Goal: Entertainment & Leisure: Consume media (video, audio)

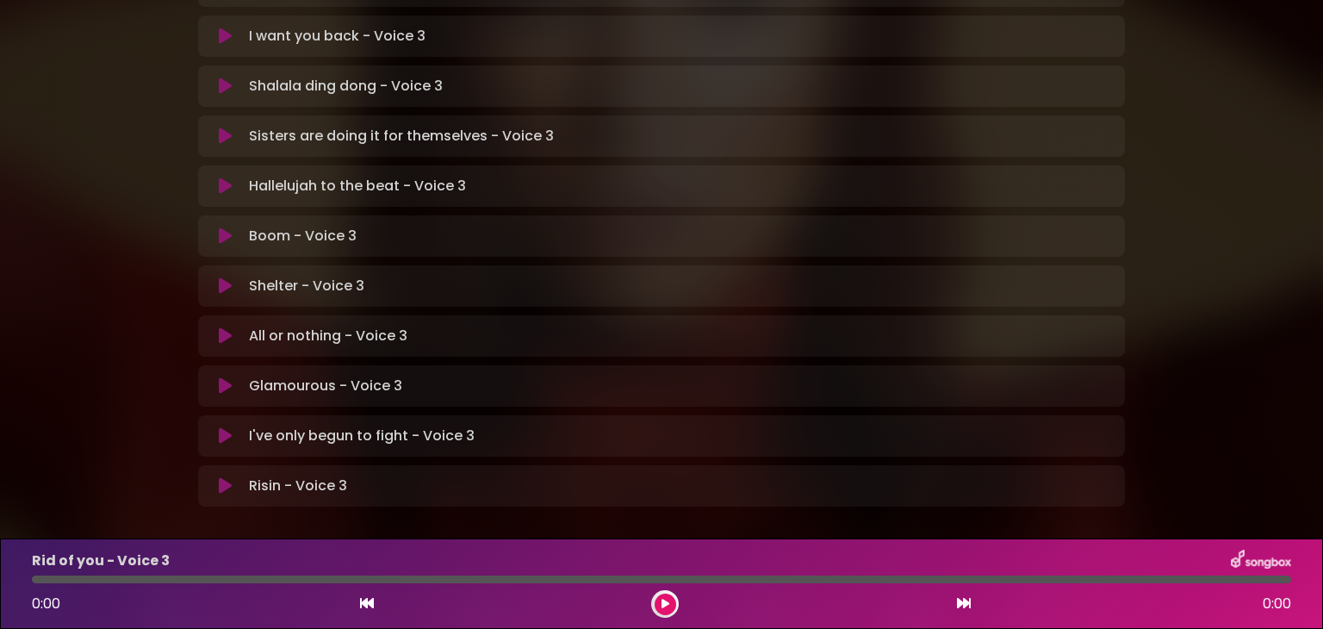
scroll to position [513, 0]
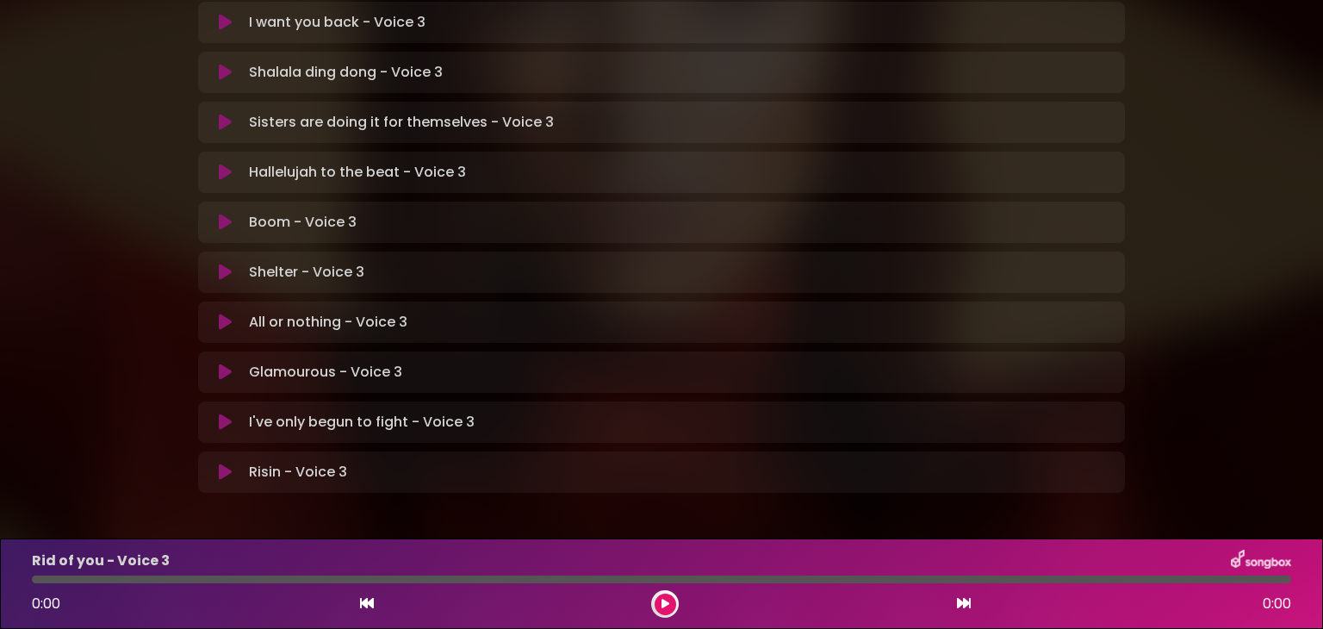
click at [230, 413] on icon at bounding box center [225, 421] width 13 height 17
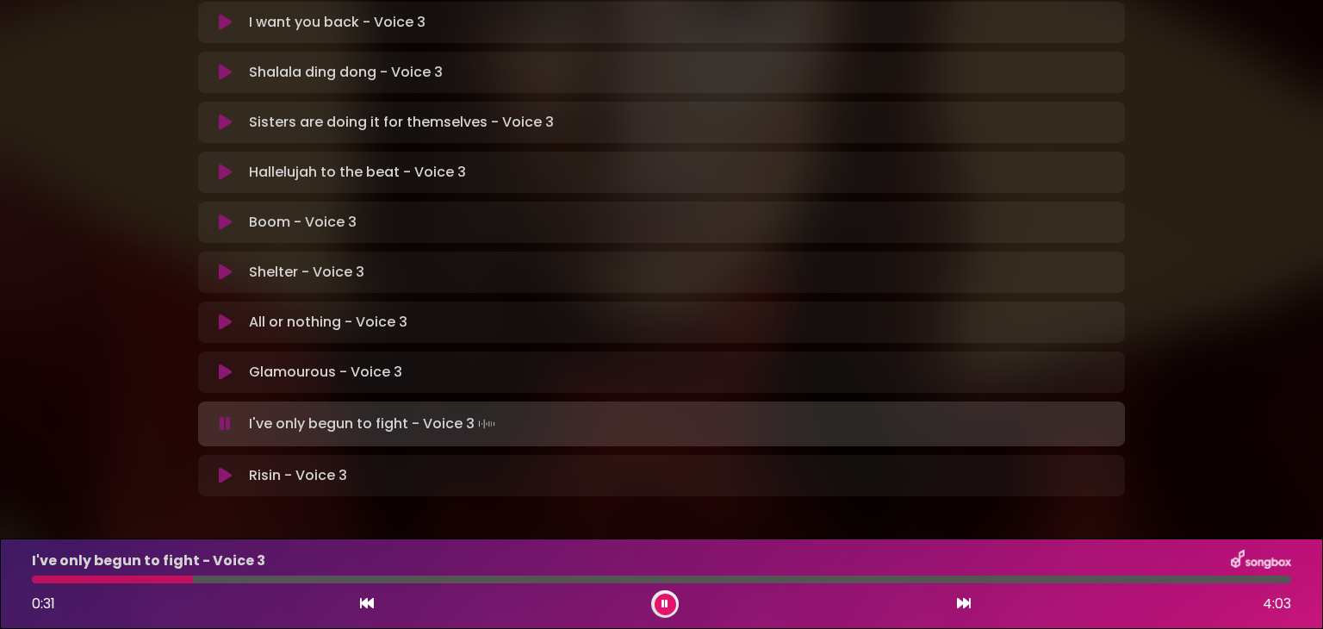
click at [138, 578] on div at bounding box center [112, 579] width 161 height 8
click at [303, 577] on div at bounding box center [217, 579] width 370 height 8
click at [303, 577] on div at bounding box center [211, 579] width 359 height 8
click at [672, 604] on button at bounding box center [666, 604] width 22 height 22
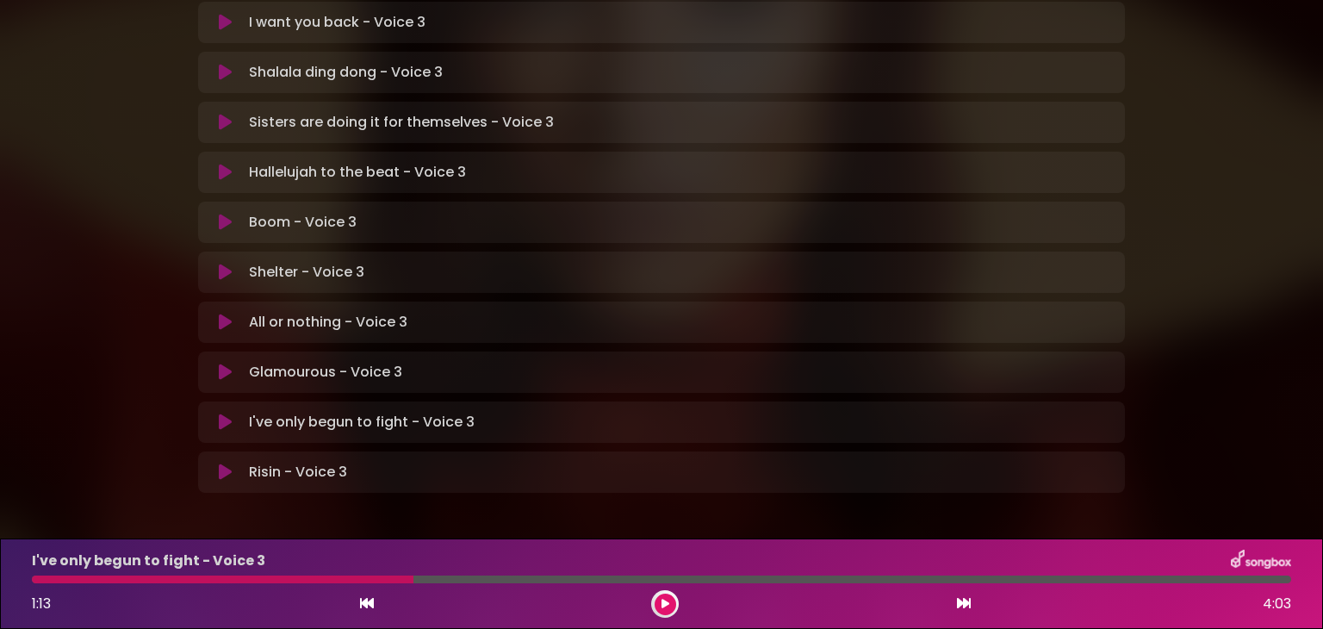
click at [224, 413] on icon at bounding box center [225, 421] width 13 height 17
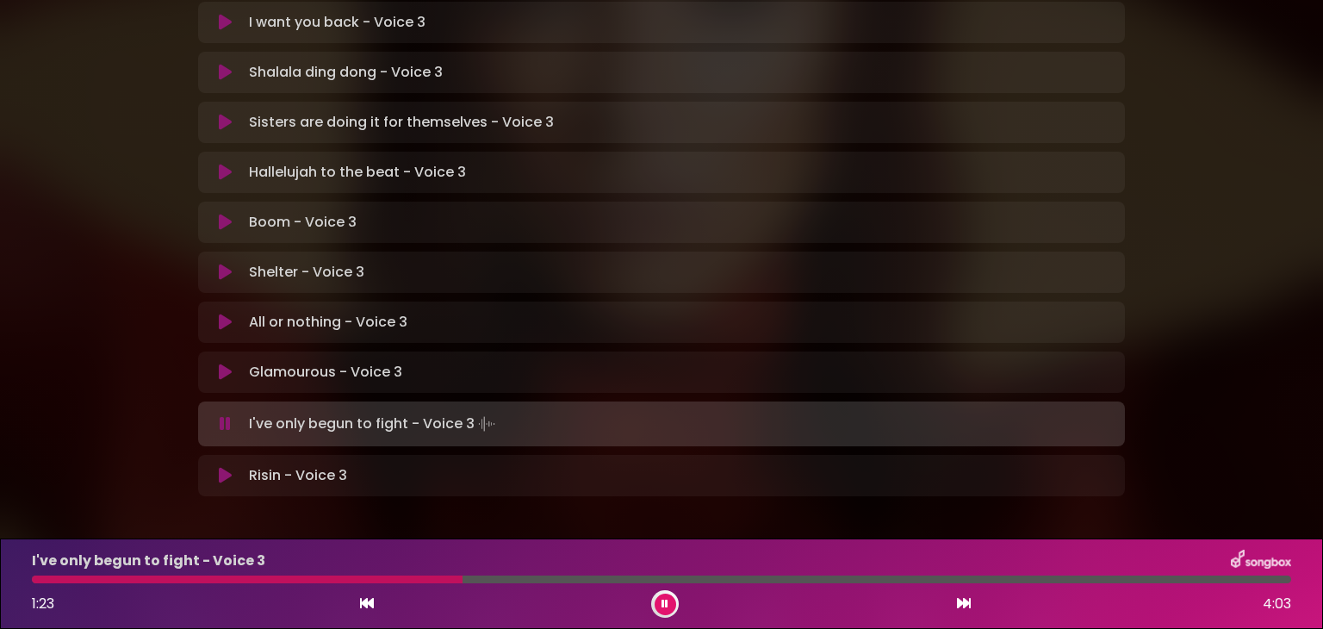
click at [61, 579] on div at bounding box center [247, 579] width 431 height 8
click at [657, 611] on button at bounding box center [666, 604] width 22 height 22
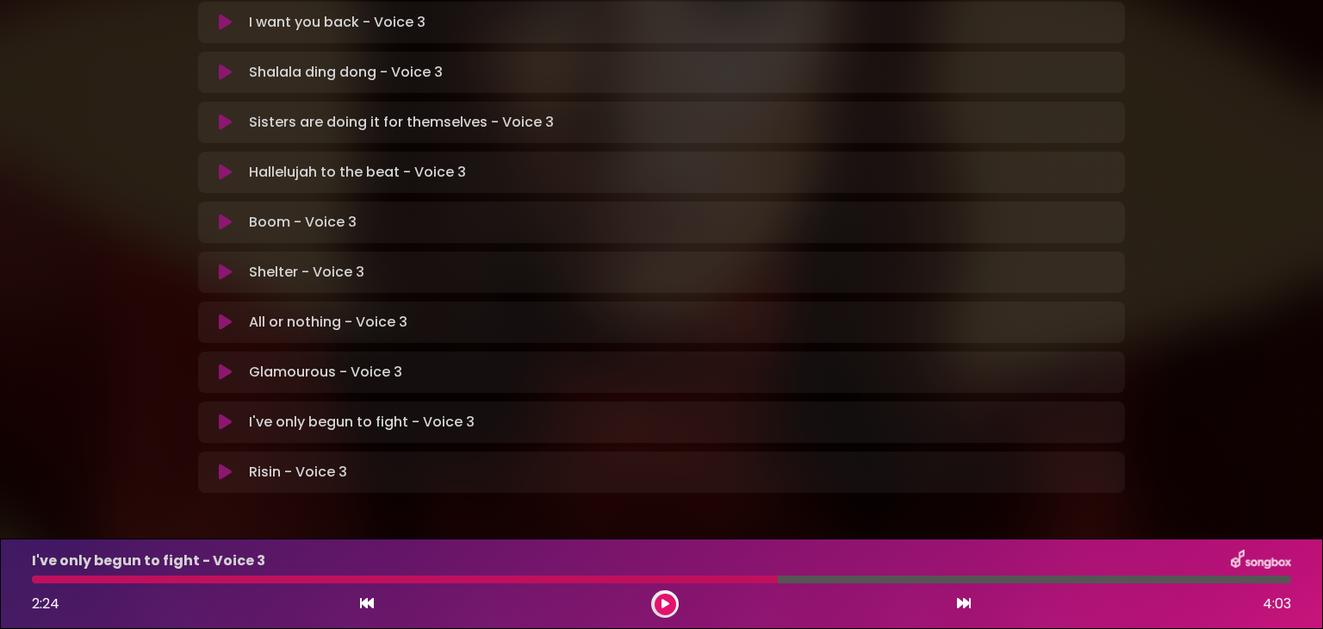
click at [555, 579] on div at bounding box center [405, 579] width 746 height 8
click at [553, 576] on div at bounding box center [405, 579] width 746 height 8
click at [742, 582] on div at bounding box center [405, 579] width 746 height 8
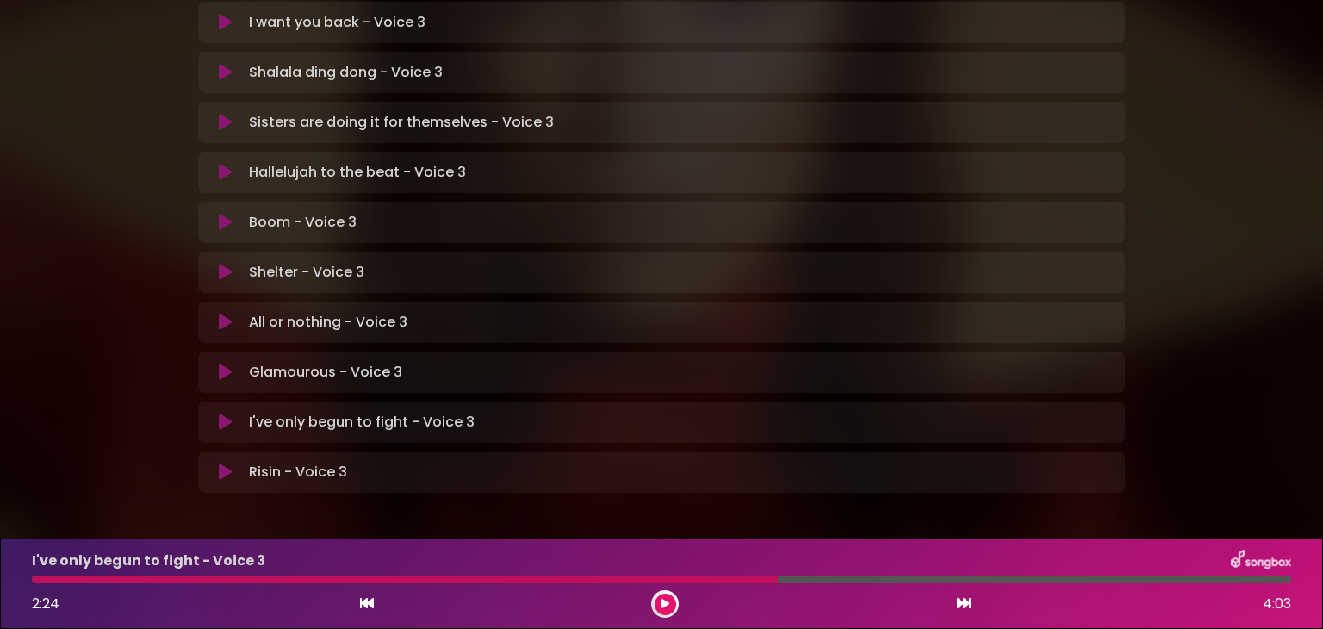
click at [666, 605] on icon at bounding box center [665, 604] width 8 height 10
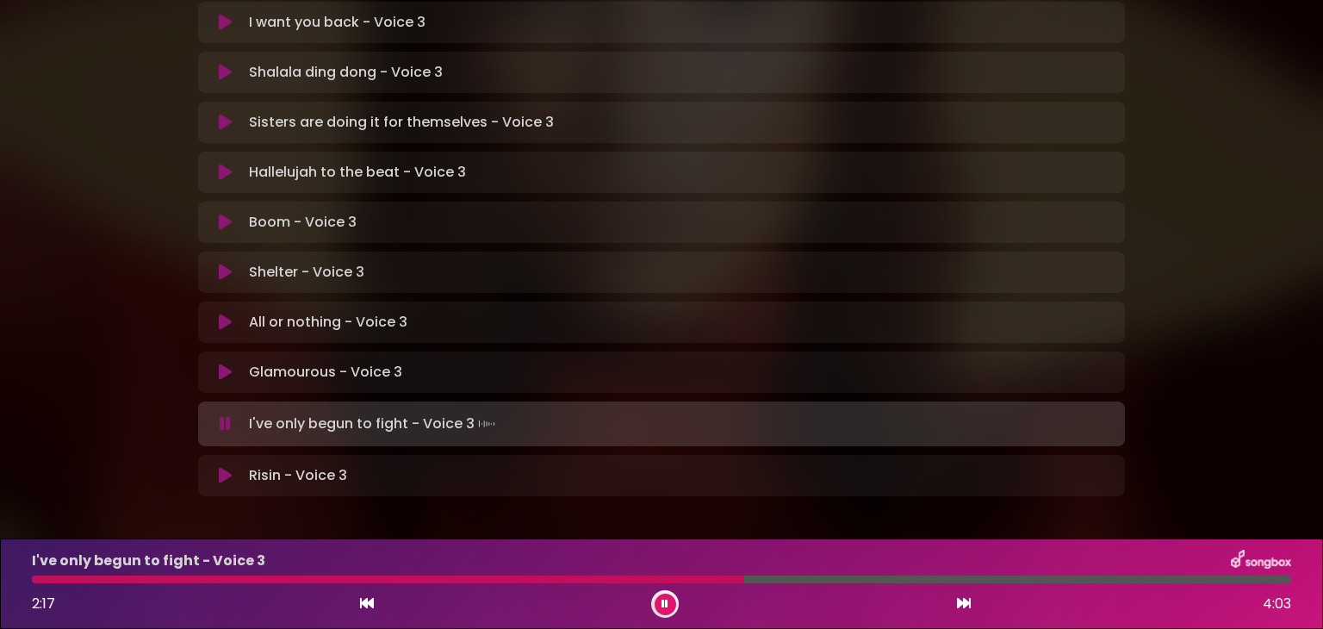
click at [531, 578] on div at bounding box center [388, 579] width 712 height 8
click at [456, 579] on div at bounding box center [294, 579] width 525 height 8
click at [542, 574] on div "I've only begun to fight - Voice 3 2:30 4:03" at bounding box center [662, 583] width 1280 height 68
click at [546, 580] on div at bounding box center [423, 579] width 783 height 8
click at [639, 575] on div at bounding box center [396, 579] width 729 height 8
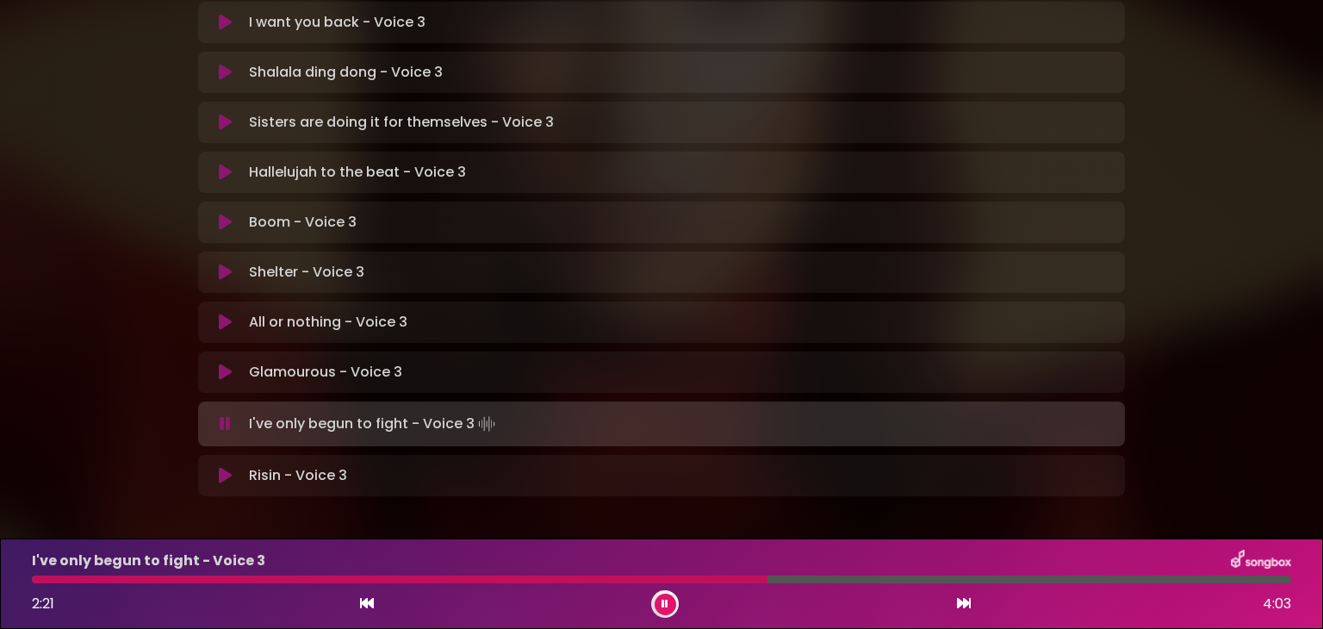
click at [639, 575] on div at bounding box center [399, 579] width 735 height 8
click at [955, 580] on div at bounding box center [564, 579] width 1065 height 8
click at [955, 580] on div at bounding box center [561, 579] width 1059 height 8
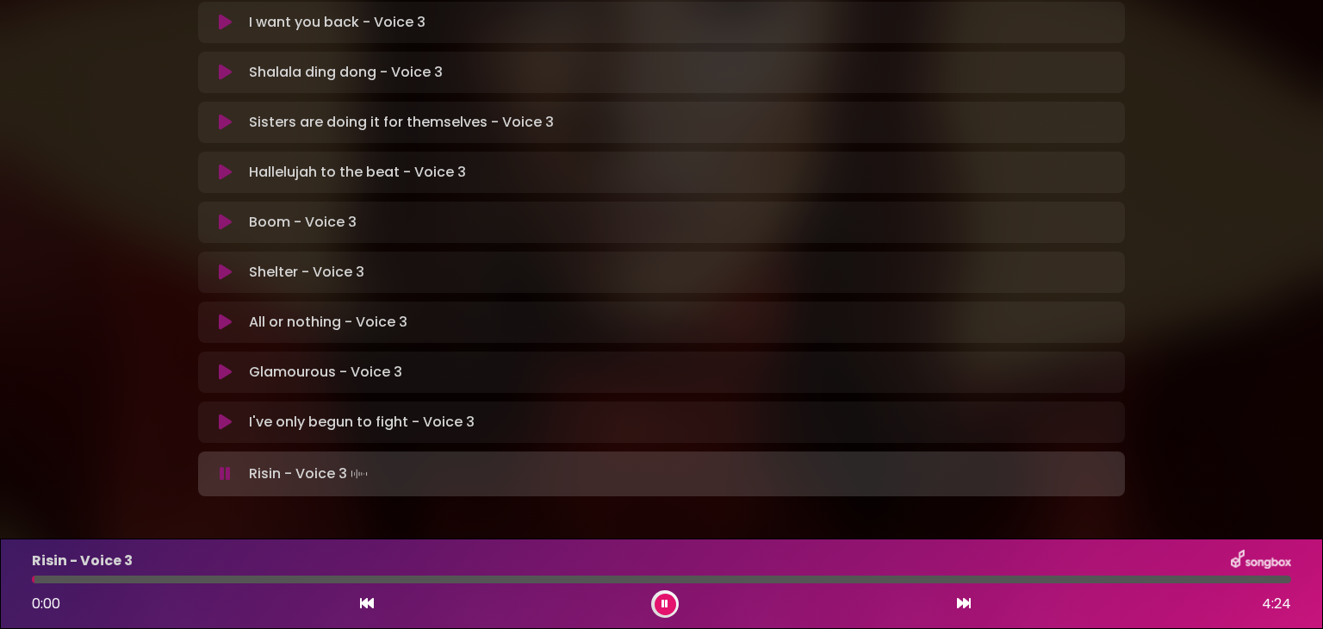
click at [219, 413] on icon at bounding box center [225, 421] width 13 height 17
click at [35, 580] on div at bounding box center [90, 579] width 117 height 8
click at [35, 580] on div at bounding box center [97, 579] width 131 height 8
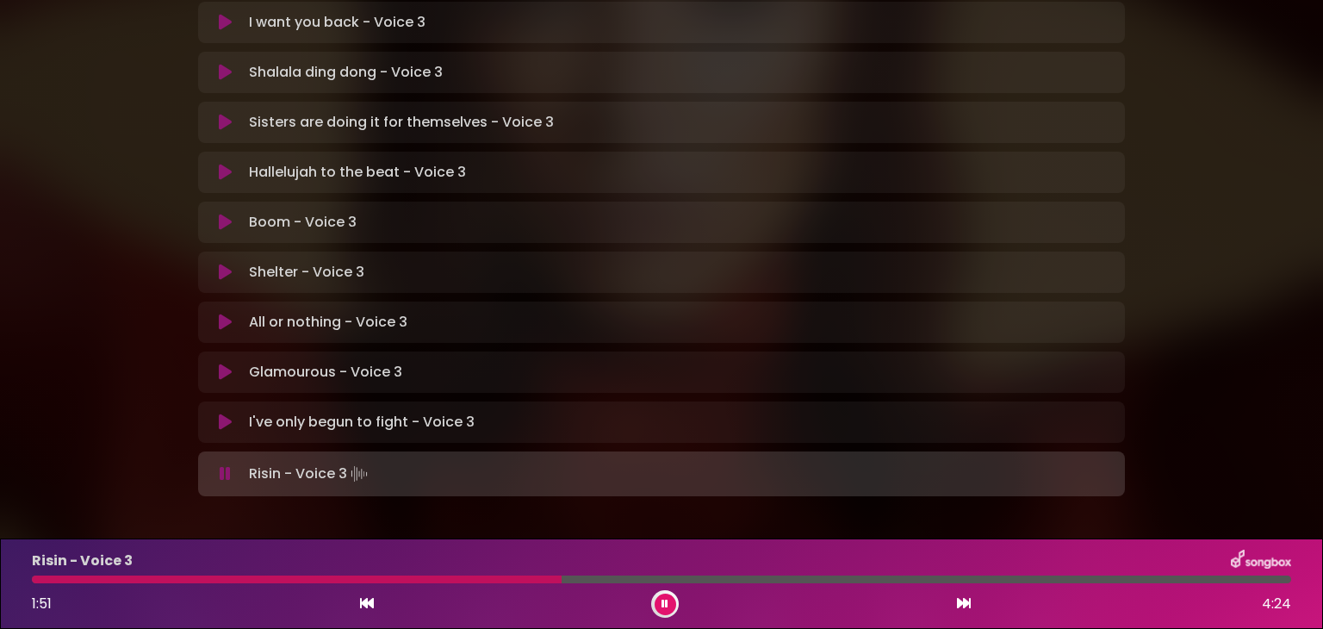
click at [509, 580] on div at bounding box center [297, 579] width 530 height 8
click at [509, 580] on div at bounding box center [292, 579] width 521 height 8
click at [509, 580] on div at bounding box center [290, 579] width 517 height 8
click at [509, 580] on div at bounding box center [312, 579] width 561 height 8
click at [509, 580] on div at bounding box center [311, 579] width 559 height 8
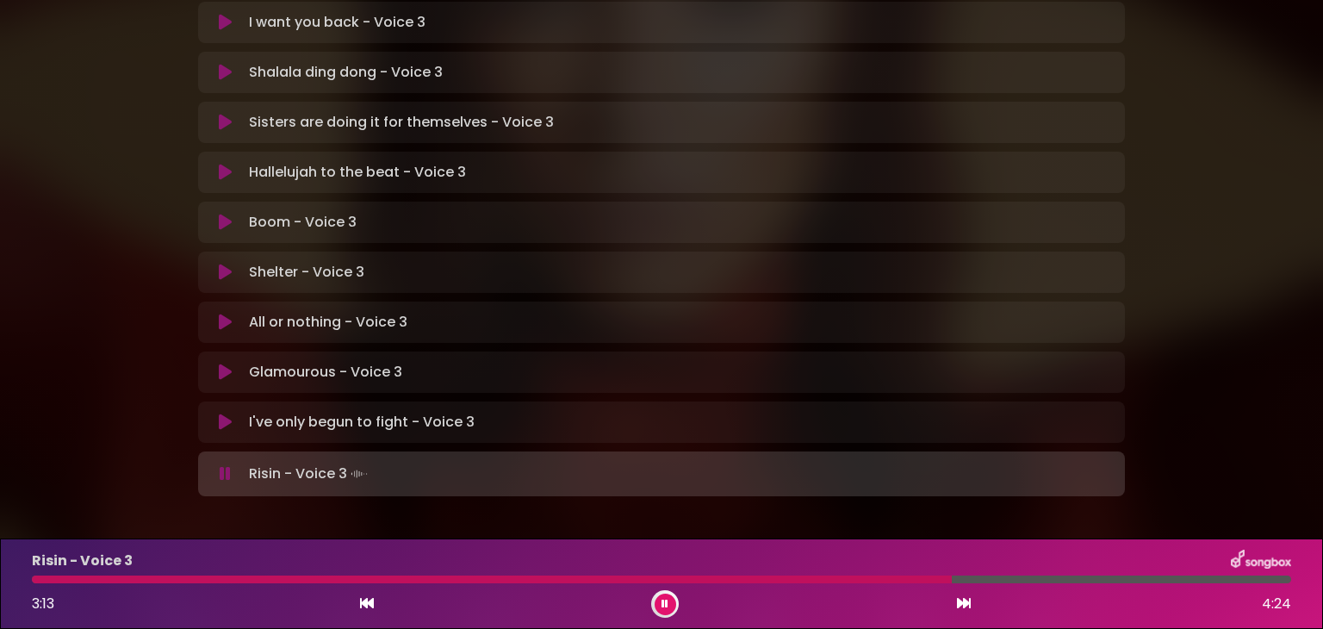
click at [838, 575] on div at bounding box center [492, 579] width 920 height 8
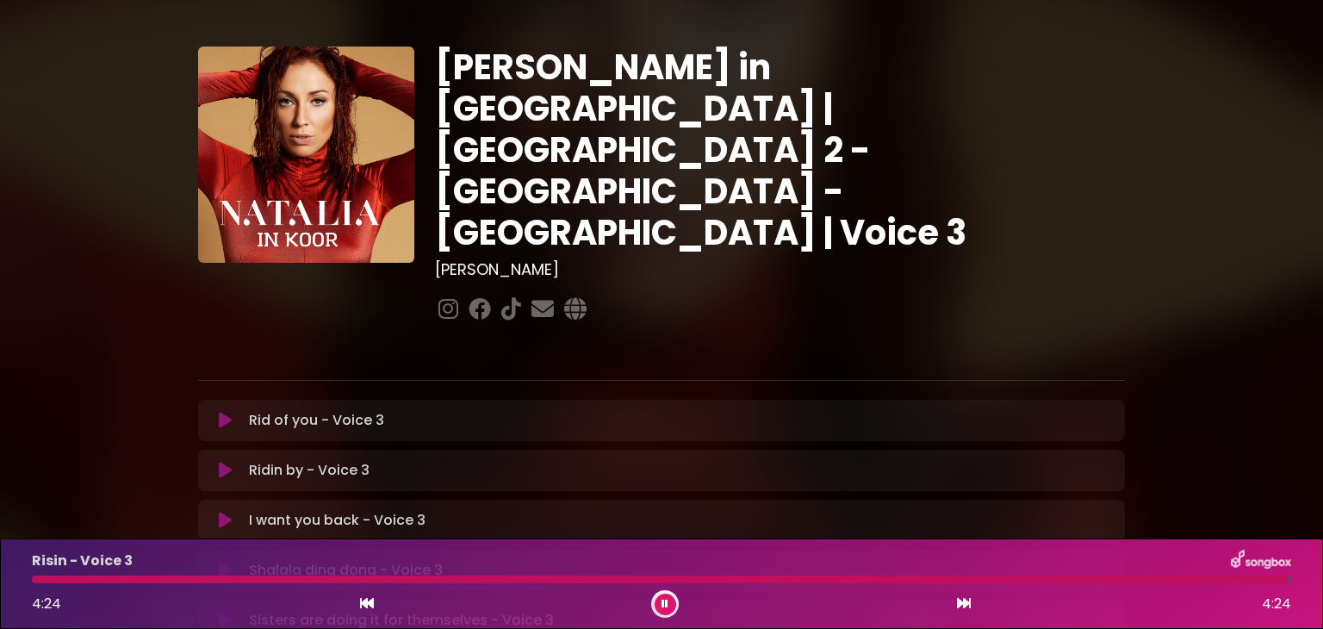
scroll to position [0, 0]
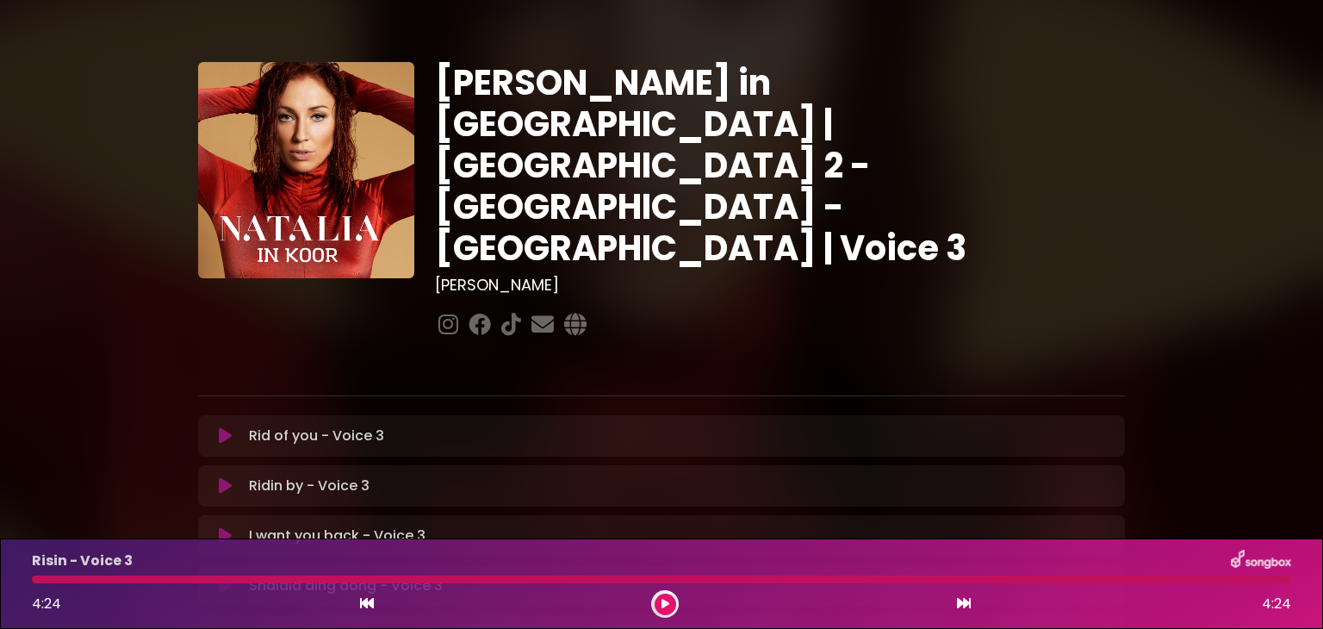
click at [224, 427] on icon at bounding box center [225, 435] width 13 height 17
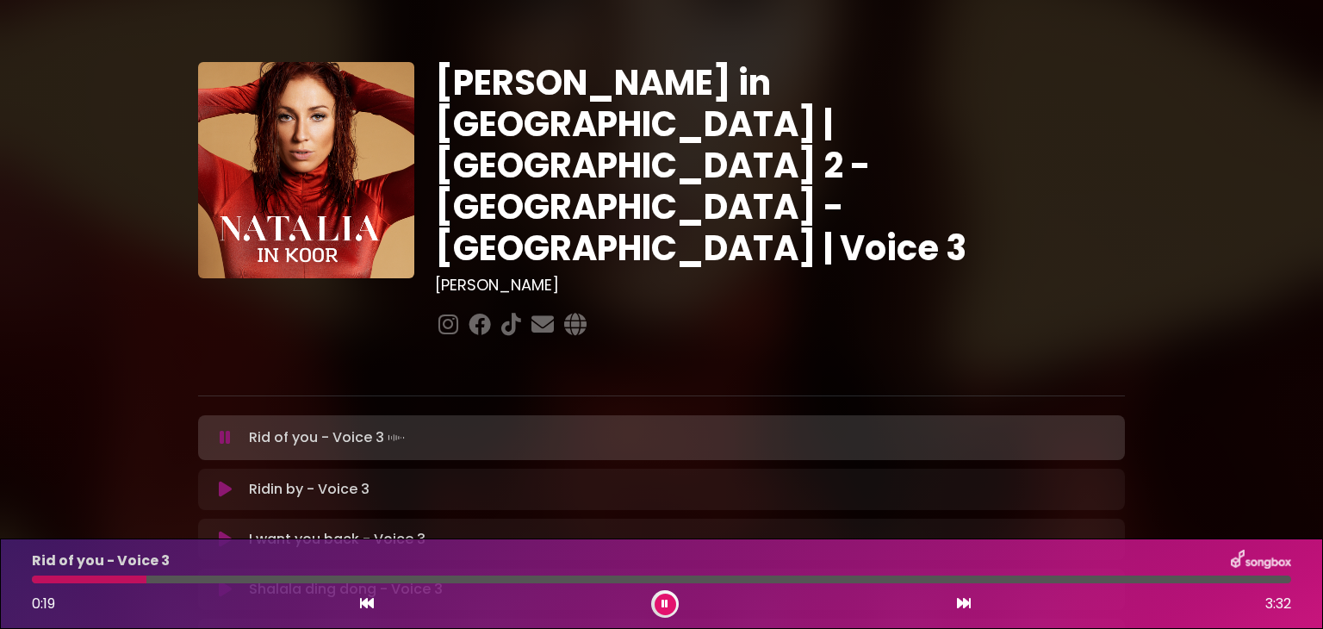
click at [100, 576] on div at bounding box center [89, 579] width 115 height 8
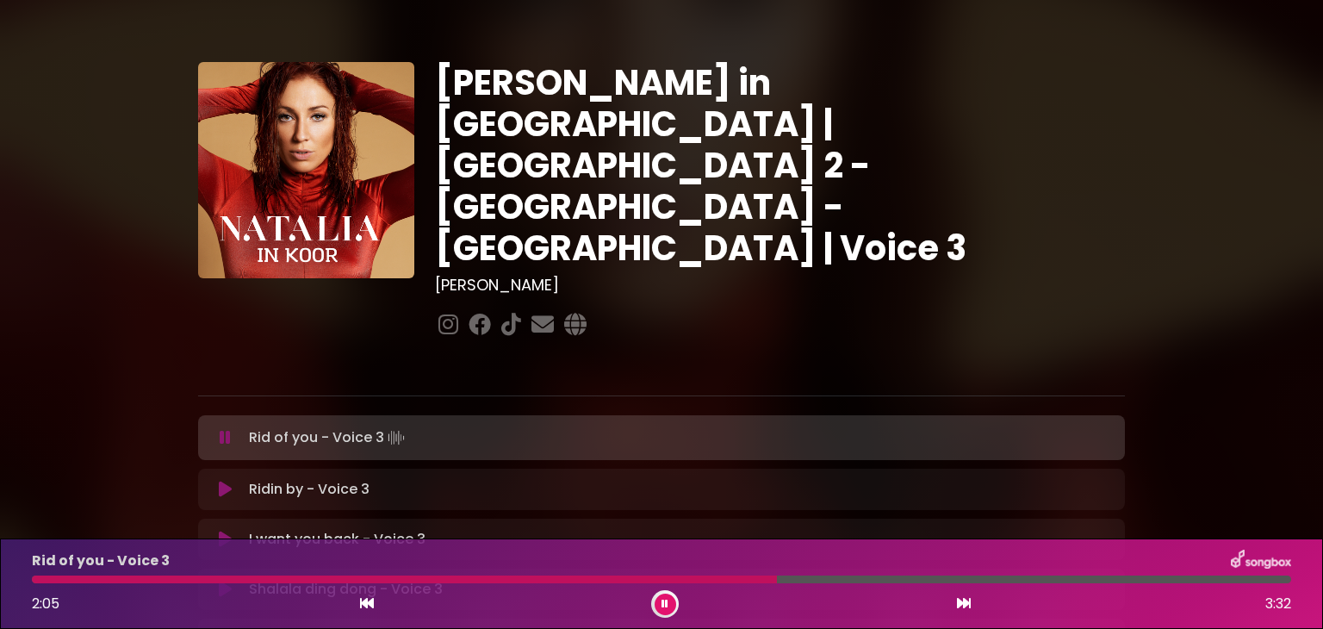
click at [680, 581] on div at bounding box center [404, 579] width 745 height 8
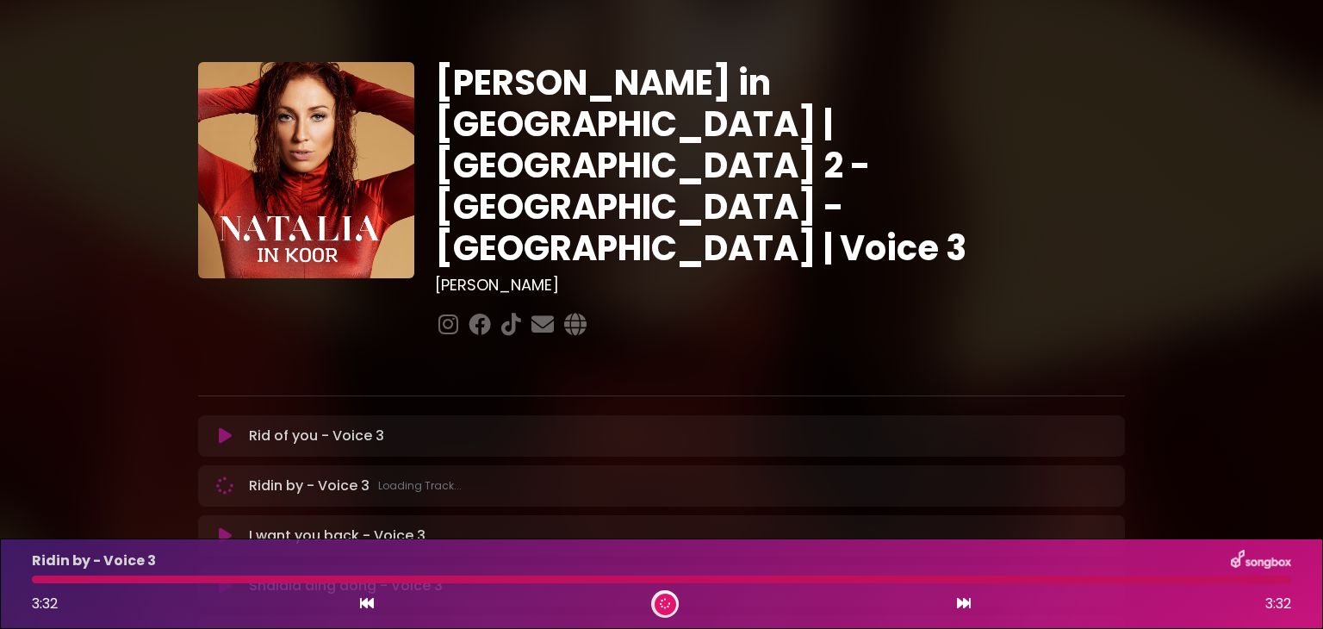
click at [682, 581] on div at bounding box center [661, 579] width 1259 height 8
click at [688, 574] on div "Ridin by - Voice 3 3:32 3:32" at bounding box center [662, 583] width 1280 height 68
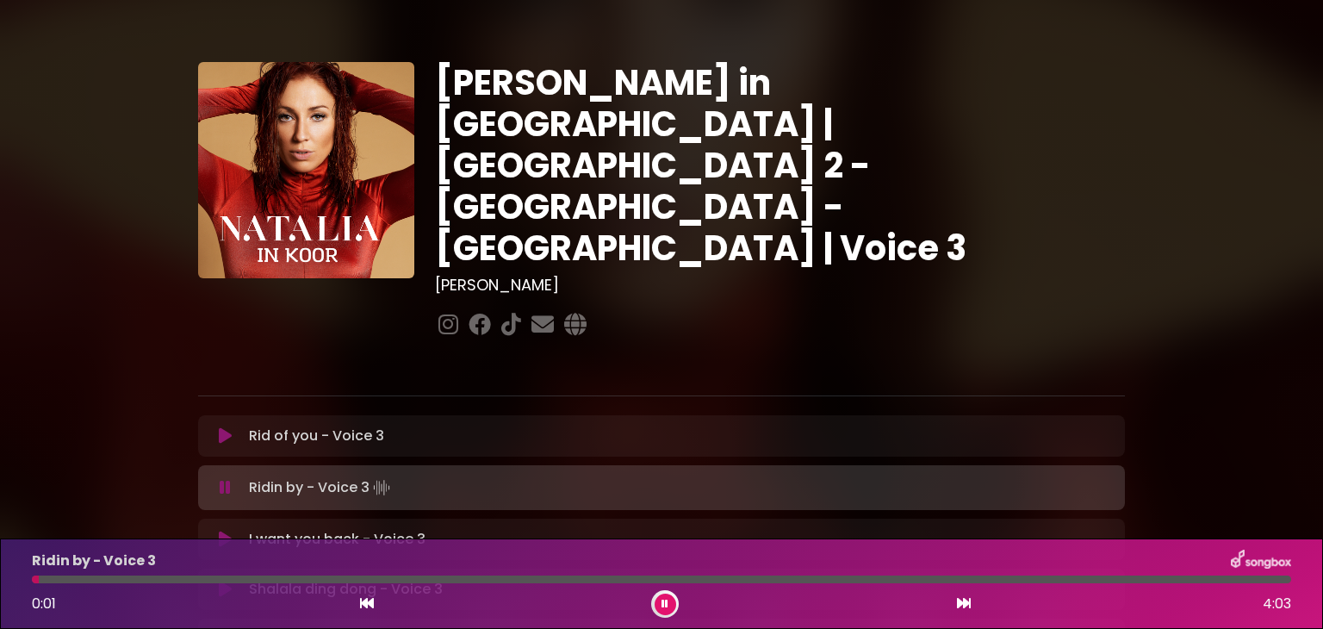
click at [231, 479] on button at bounding box center [225, 487] width 34 height 17
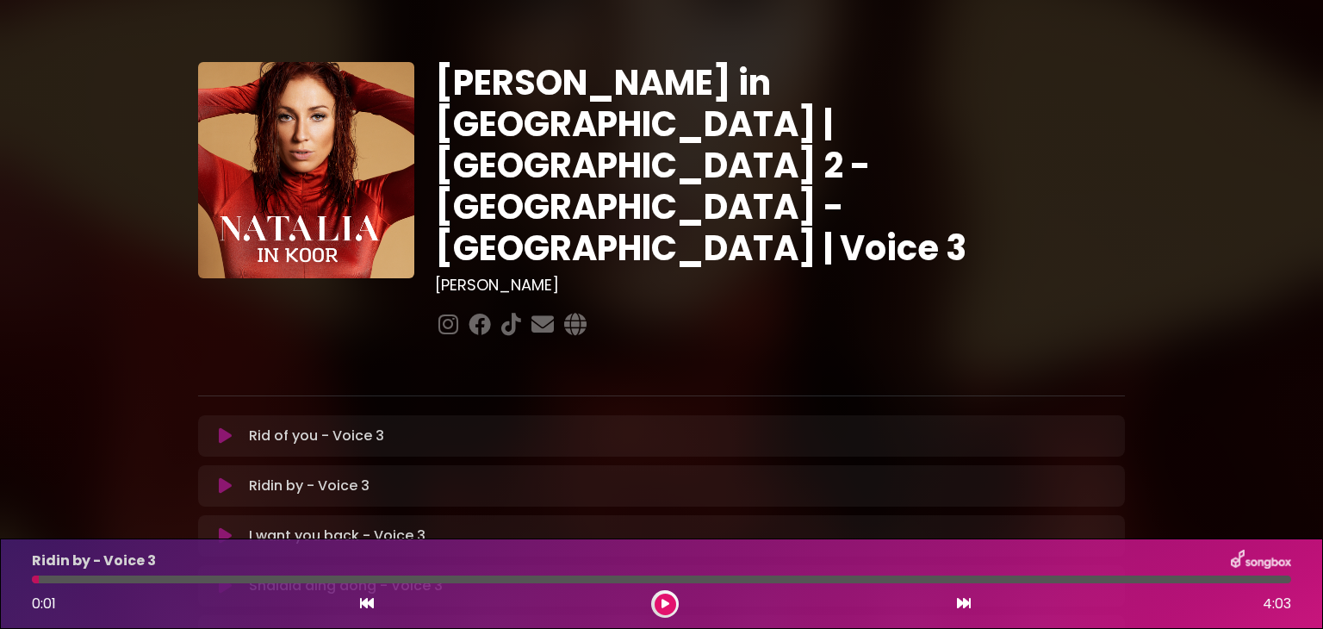
click at [227, 475] on icon at bounding box center [224, 485] width 19 height 21
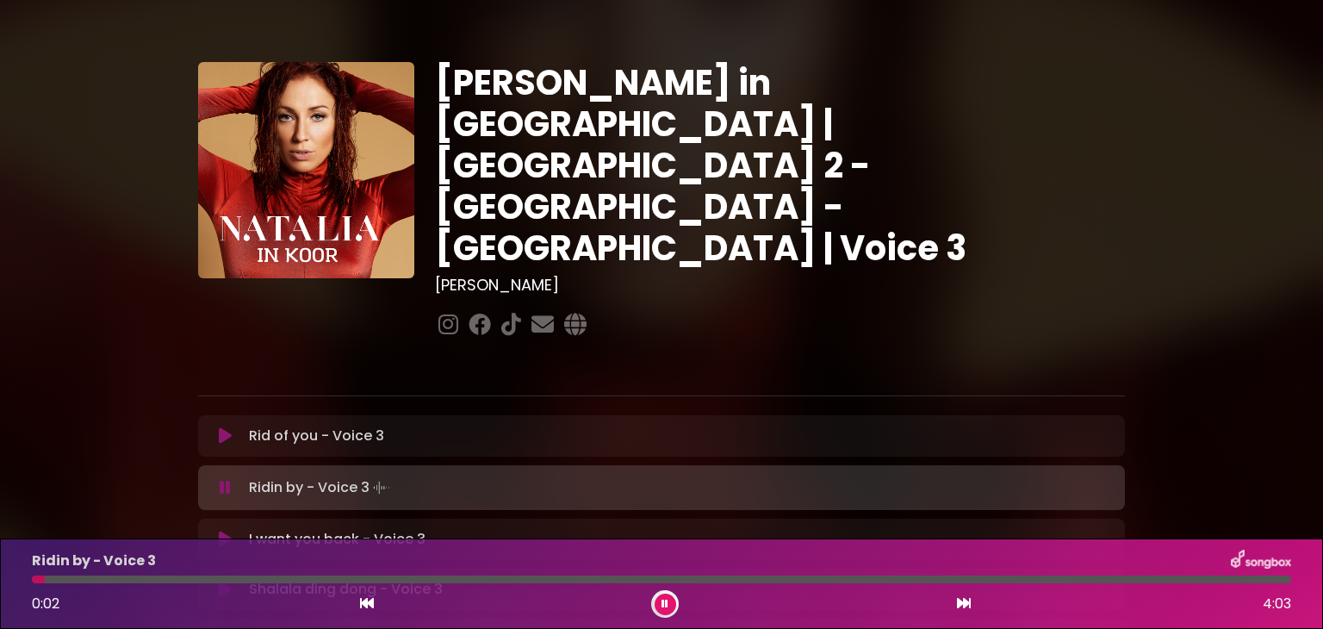
click at [227, 478] on icon at bounding box center [225, 487] width 14 height 19
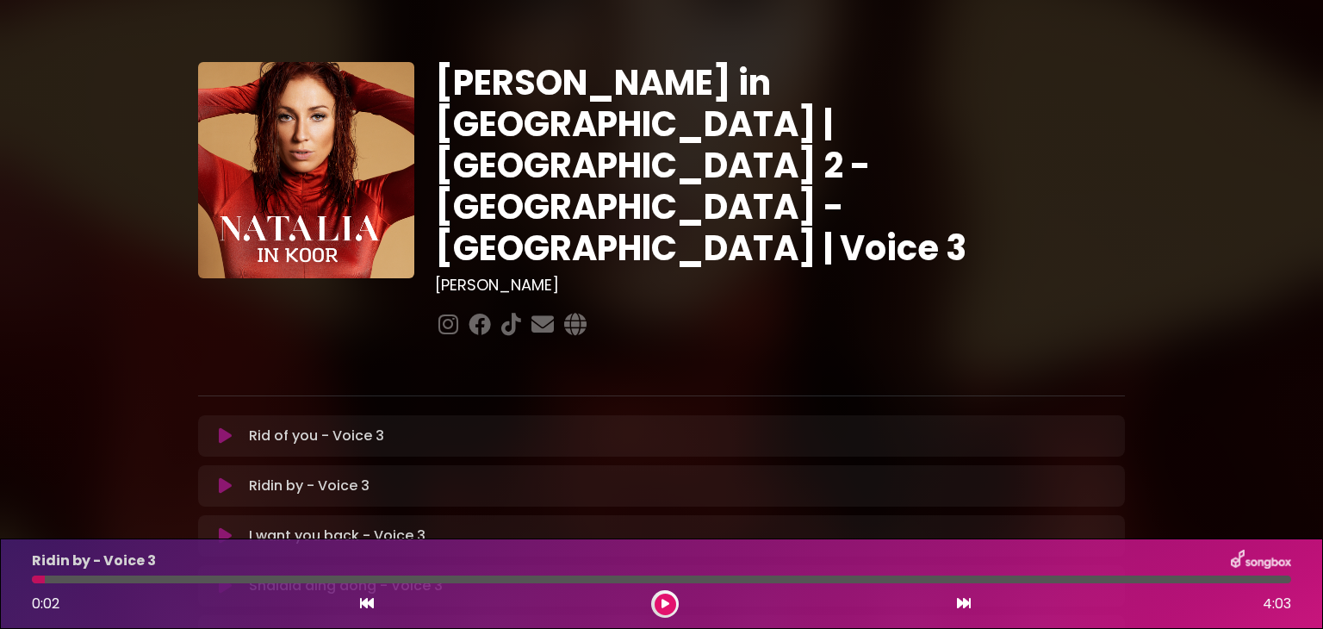
click at [219, 427] on icon at bounding box center [225, 435] width 13 height 17
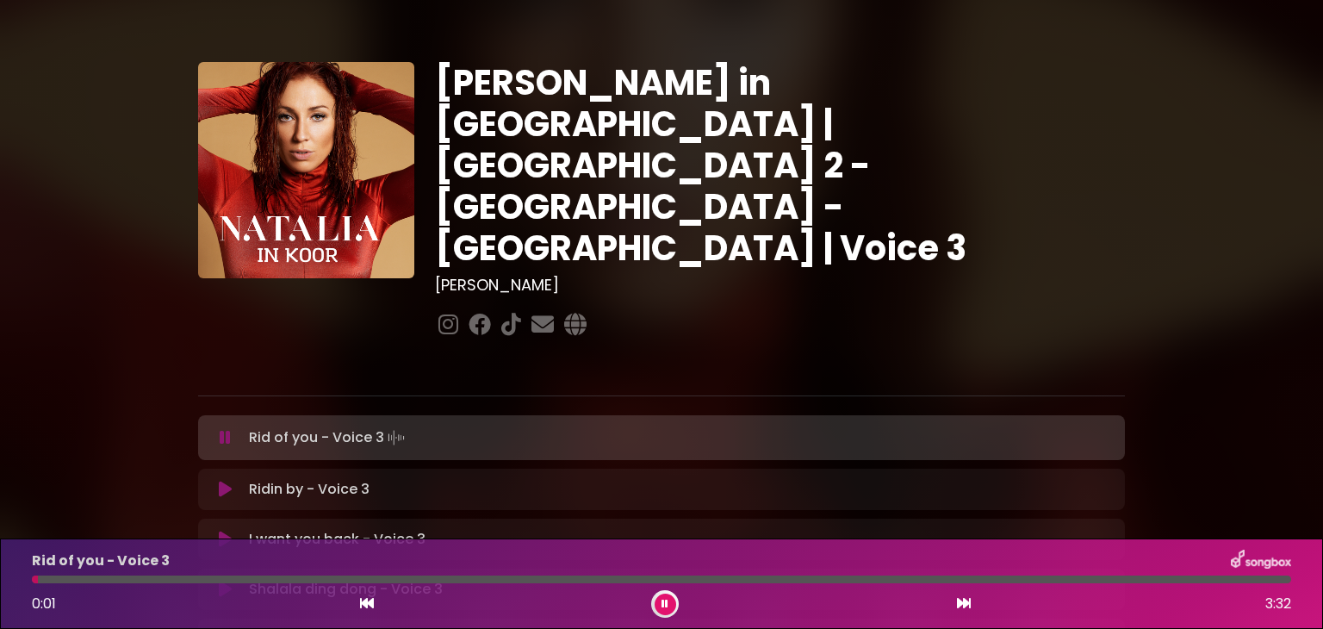
click at [797, 579] on div at bounding box center [661, 579] width 1259 height 8
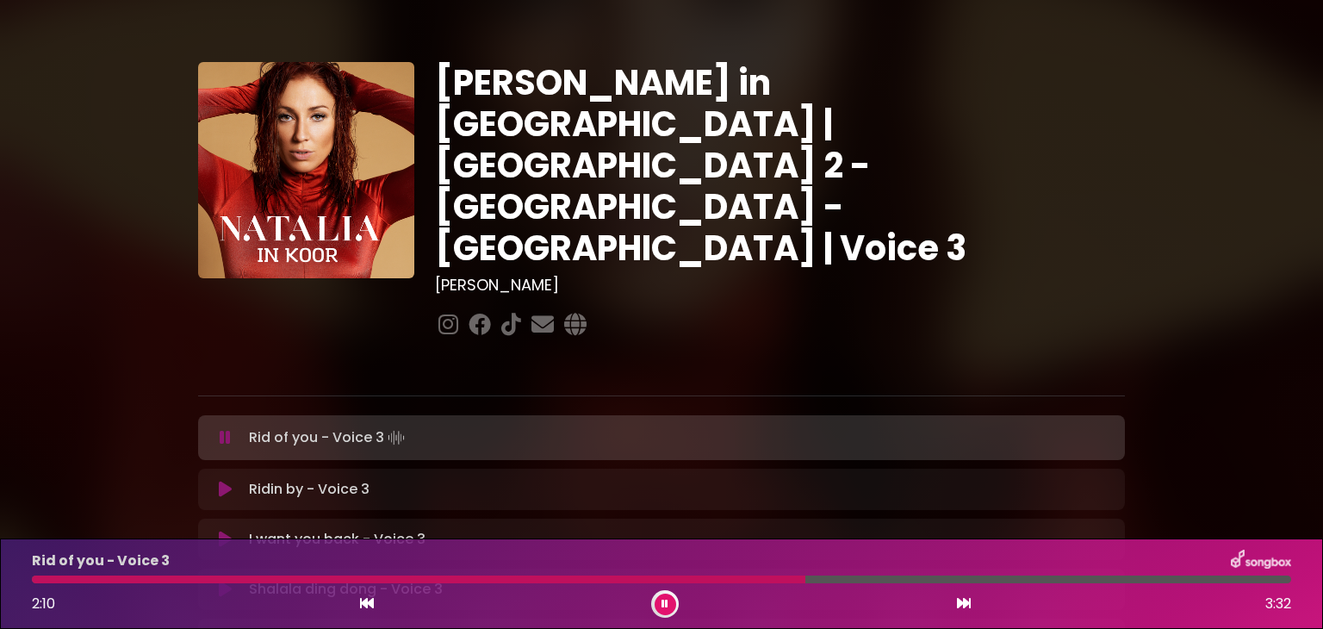
click at [958, 577] on div at bounding box center [661, 579] width 1259 height 8
click at [1016, 574] on div "Rid of you - Voice 3 3:12 3:32" at bounding box center [662, 583] width 1280 height 68
click at [1017, 581] on div at bounding box center [604, 579] width 1145 height 8
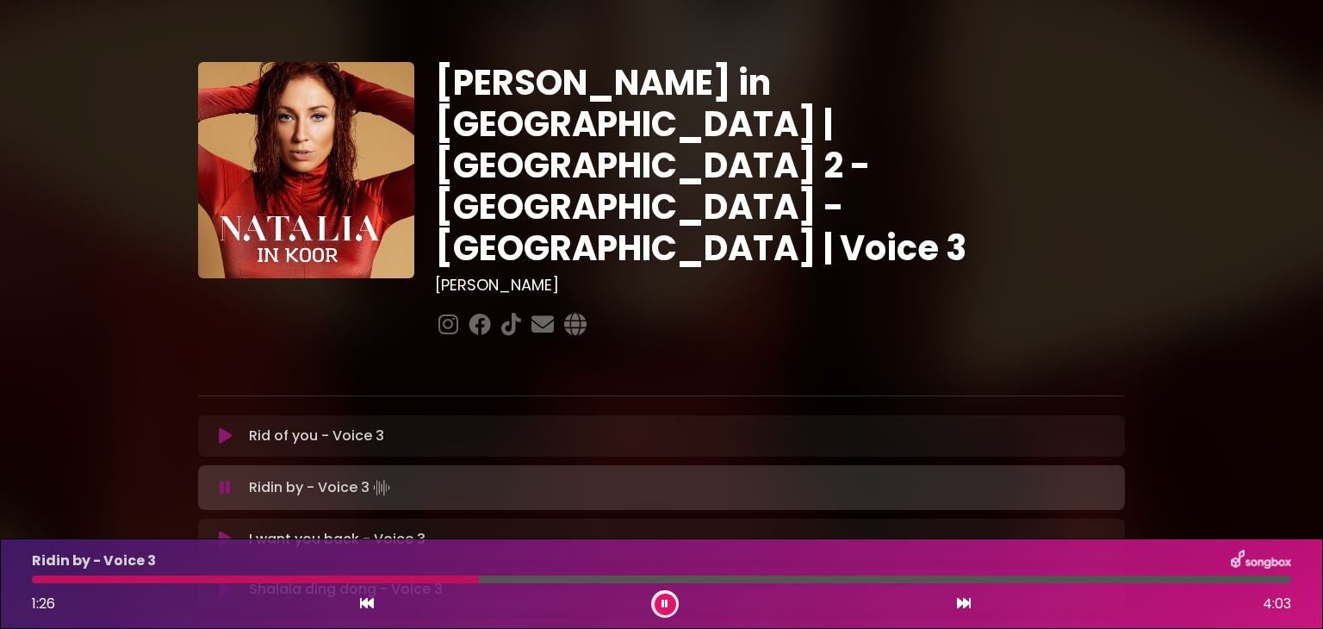
click at [400, 578] on div at bounding box center [255, 579] width 447 height 8
click at [690, 578] on div at bounding box center [412, 579] width 761 height 8
click at [882, 580] on div at bounding box center [473, 579] width 883 height 8
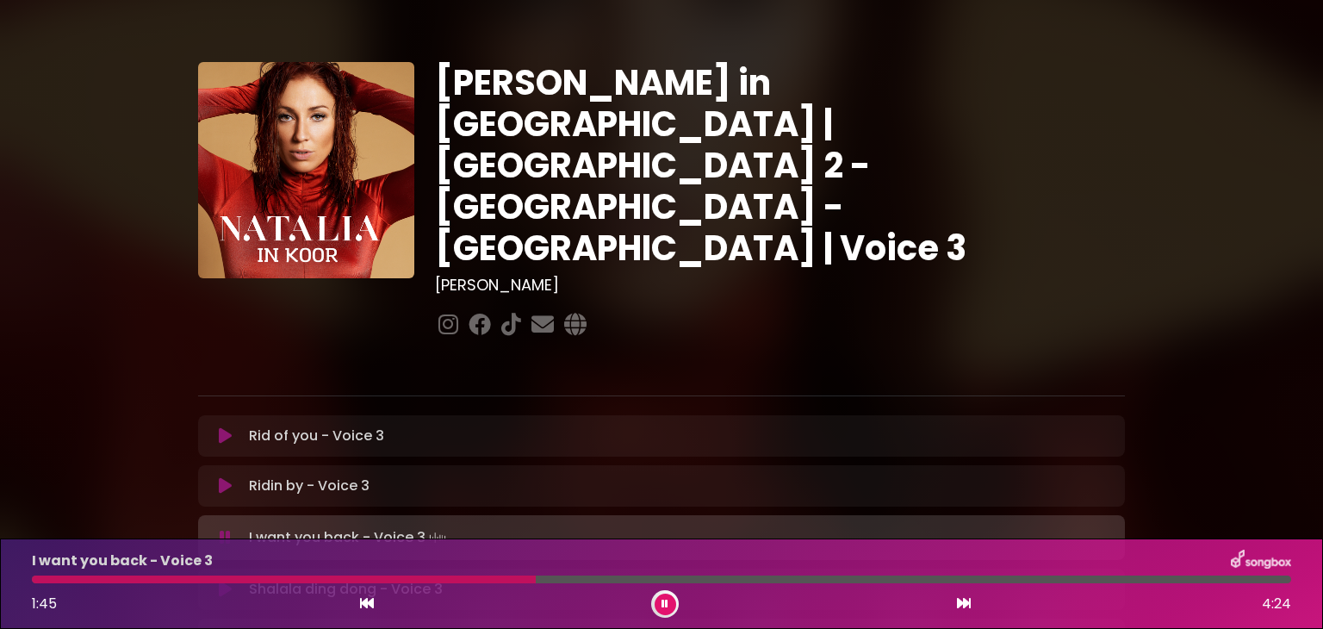
click at [471, 576] on div at bounding box center [661, 579] width 1259 height 8
click at [471, 576] on div at bounding box center [279, 579] width 495 height 8
click at [471, 576] on div at bounding box center [288, 579] width 512 height 8
click at [471, 576] on div at bounding box center [370, 579] width 677 height 8
click at [421, 576] on div at bounding box center [256, 579] width 449 height 8
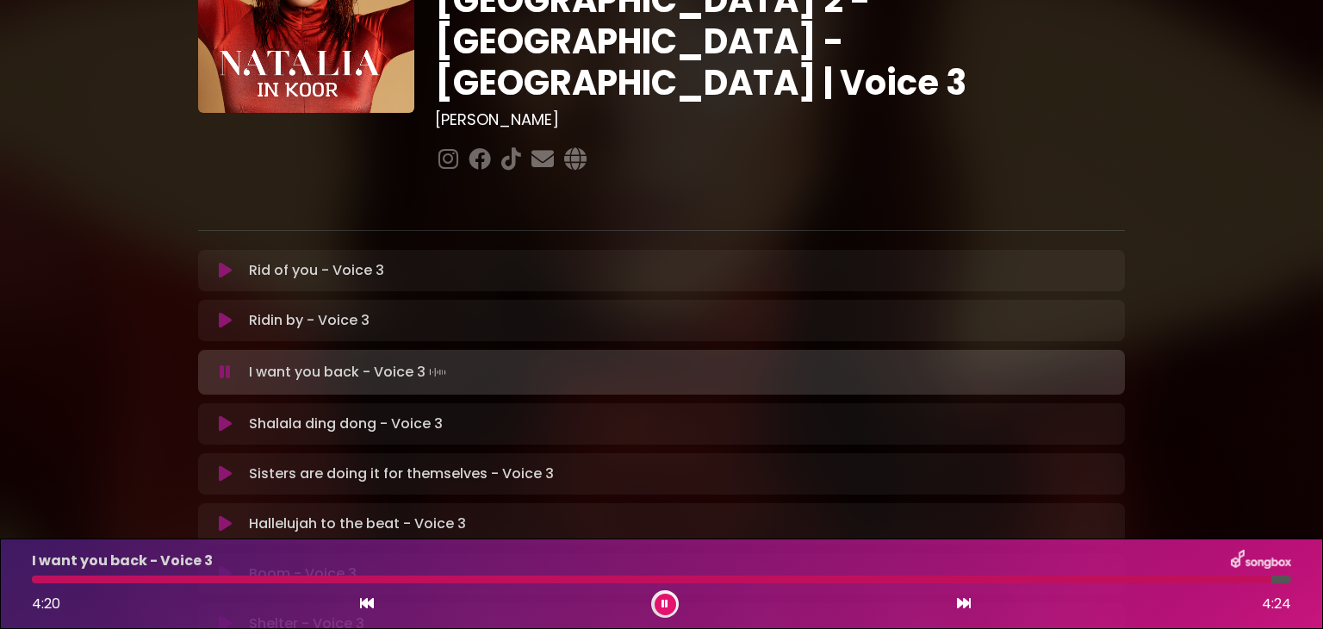
scroll to position [172, 0]
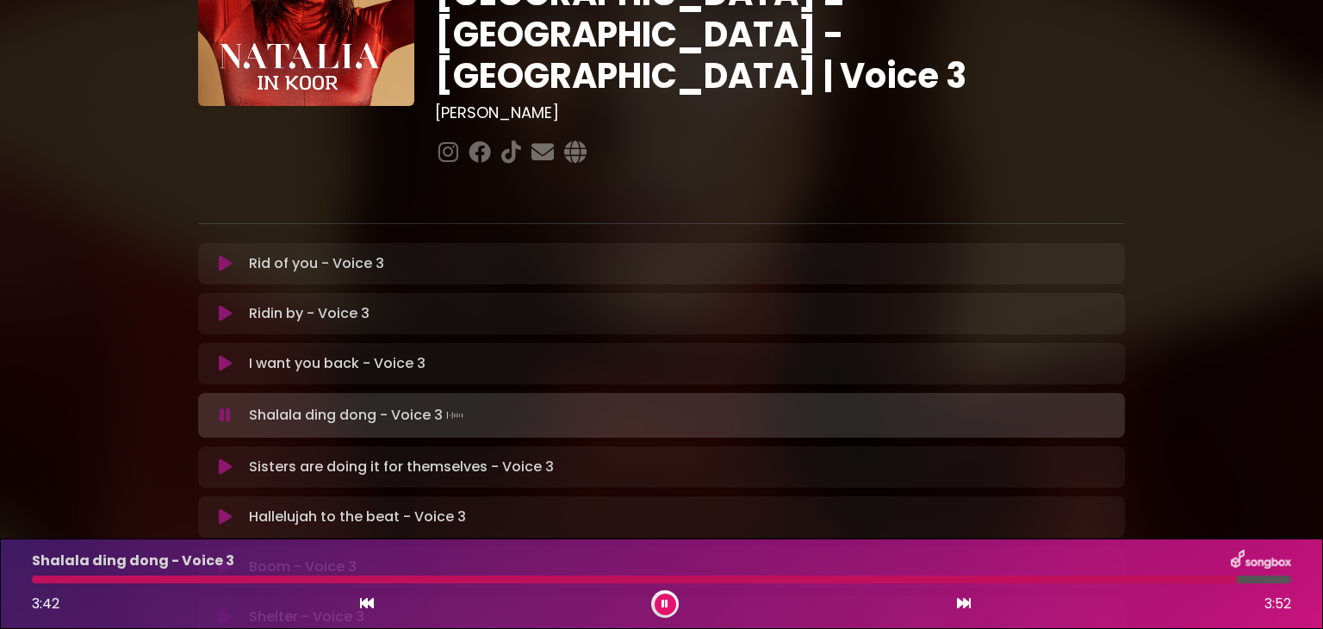
click at [224, 458] on icon at bounding box center [225, 466] width 13 height 17
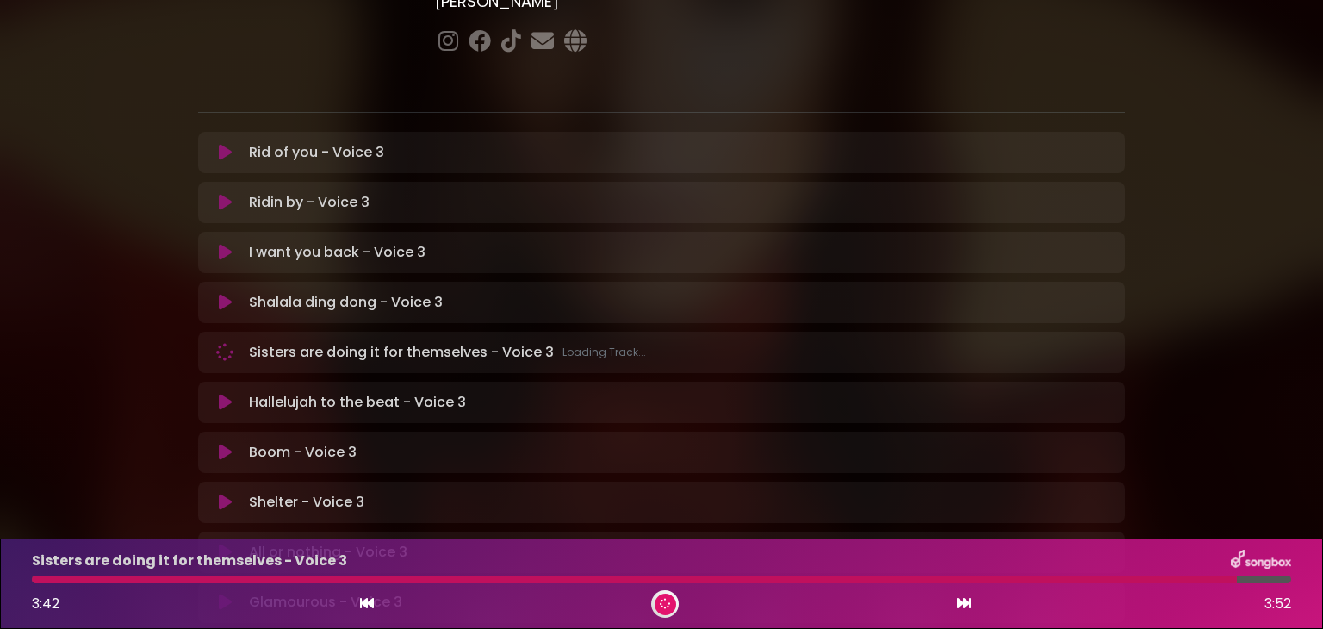
scroll to position [344, 0]
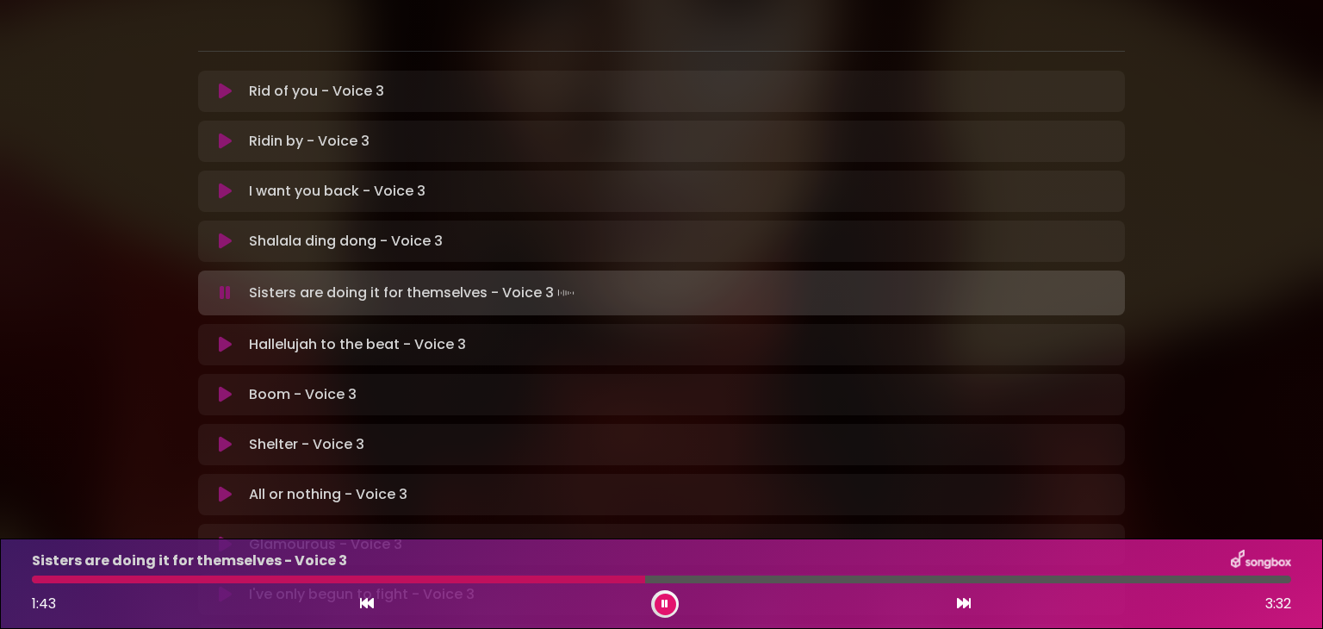
click at [568, 577] on div at bounding box center [338, 579] width 613 height 8
click at [568, 577] on div at bounding box center [335, 579] width 607 height 8
click at [568, 577] on div at bounding box center [358, 579] width 653 height 8
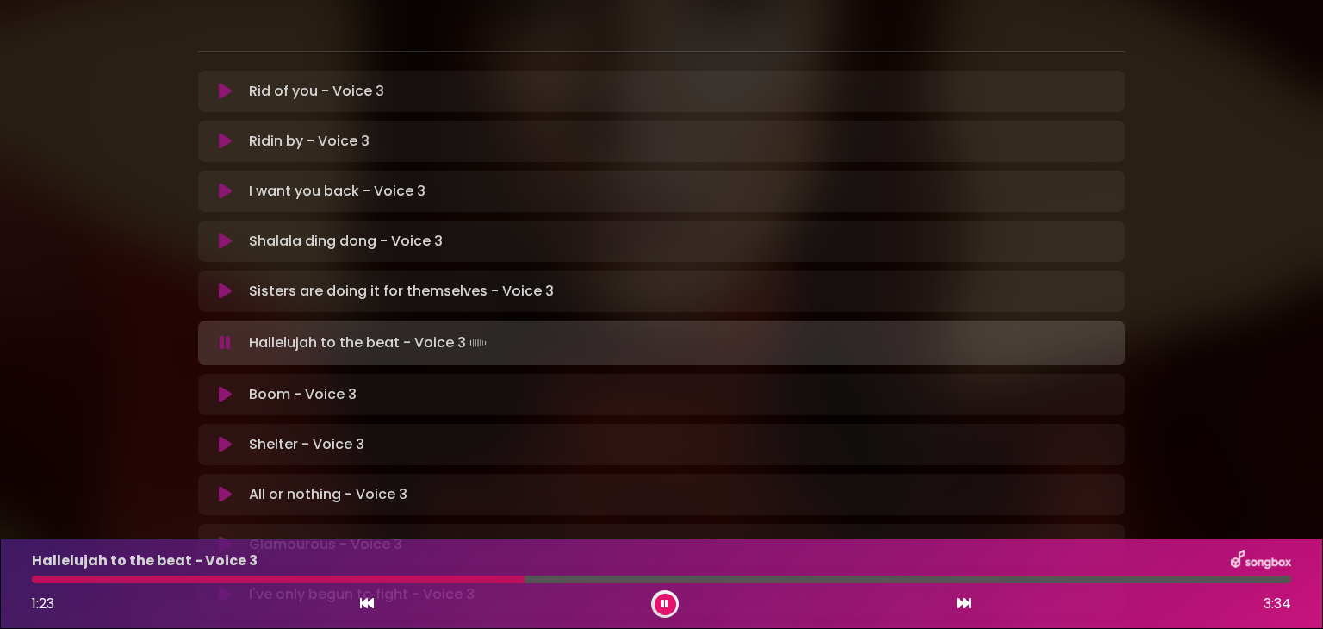
click at [470, 577] on div at bounding box center [278, 579] width 493 height 8
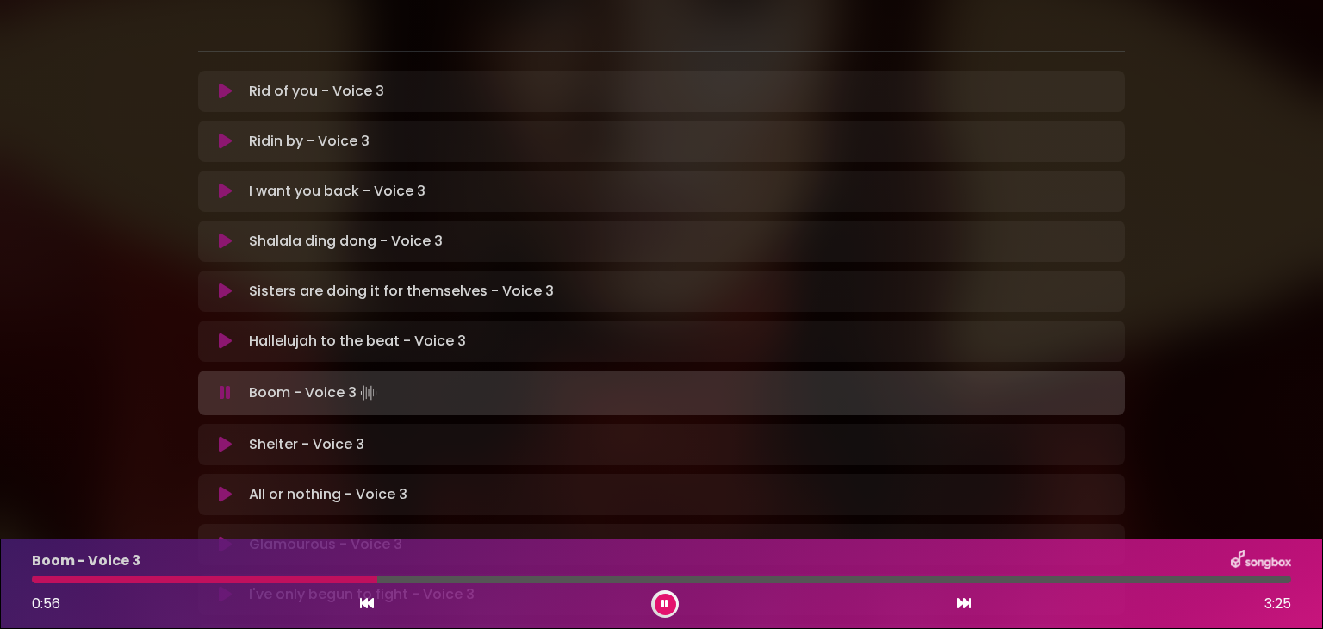
click at [667, 597] on button at bounding box center [666, 604] width 22 height 22
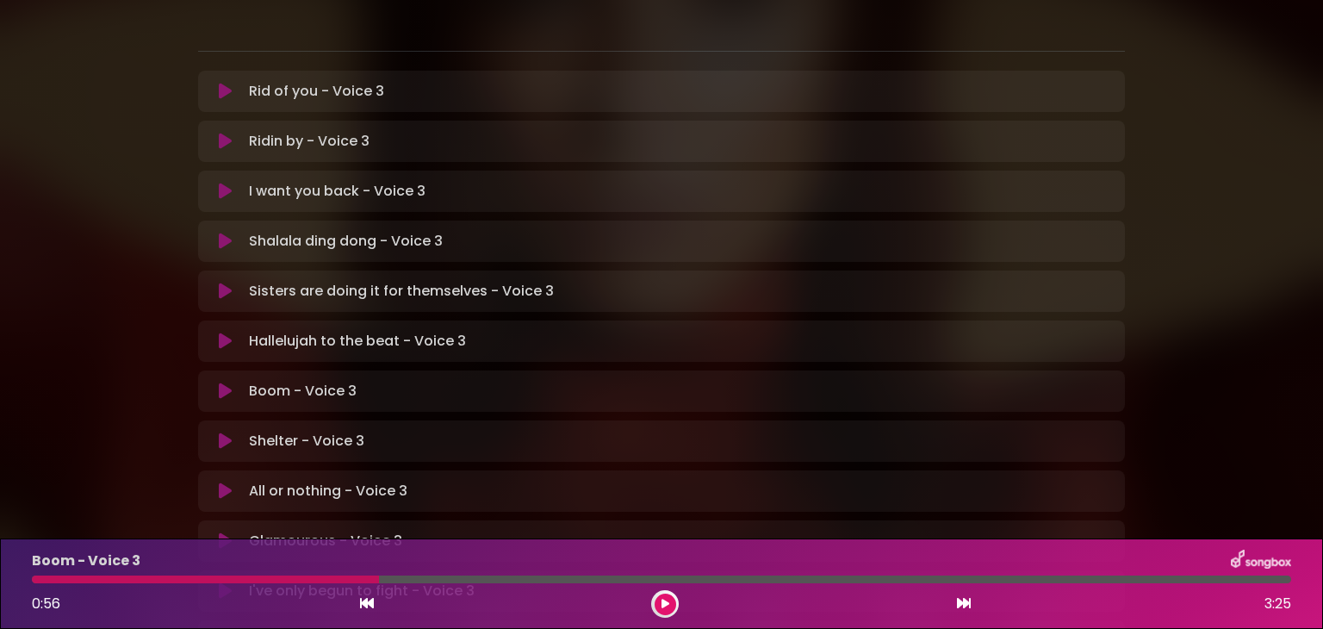
click at [258, 577] on div at bounding box center [205, 579] width 347 height 8
click at [667, 597] on button at bounding box center [666, 604] width 22 height 22
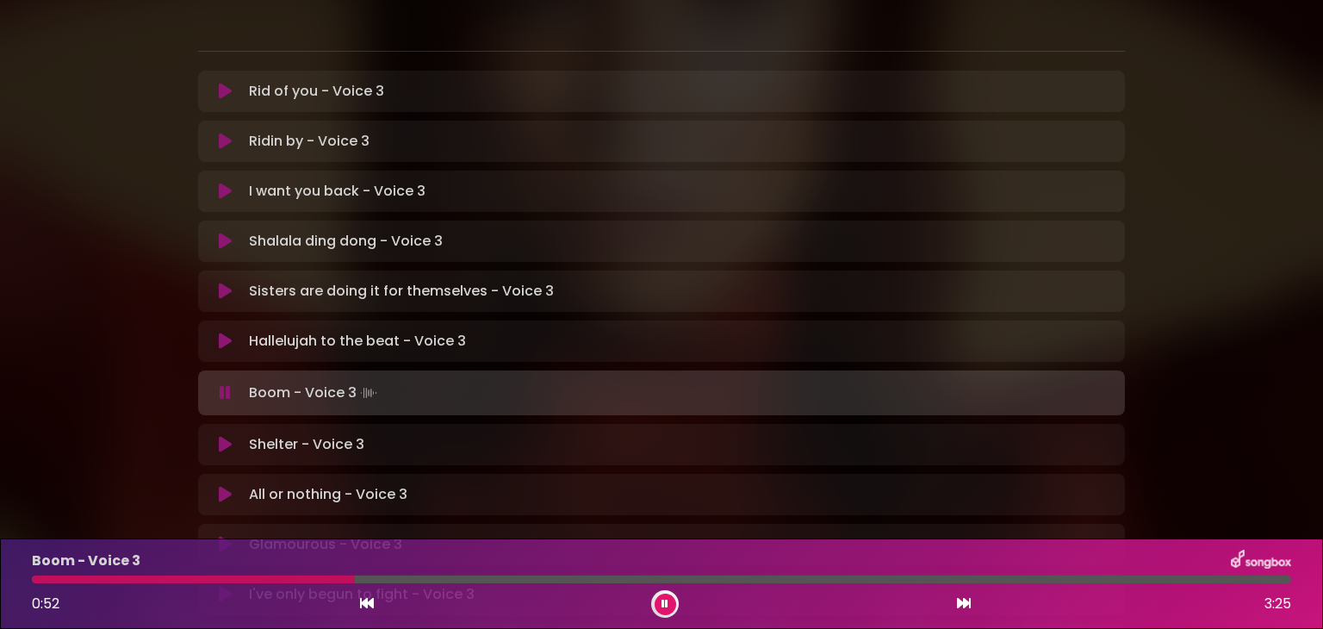
click at [663, 608] on icon at bounding box center [664, 604] width 7 height 10
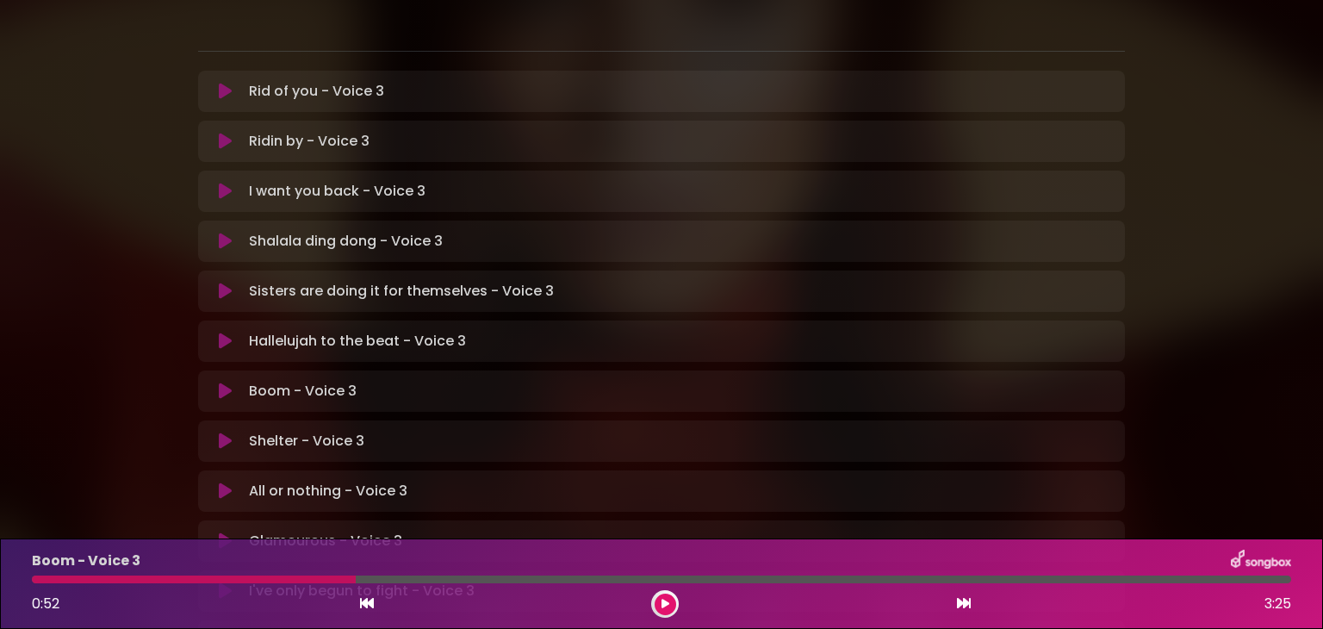
click at [663, 608] on icon at bounding box center [665, 604] width 9 height 10
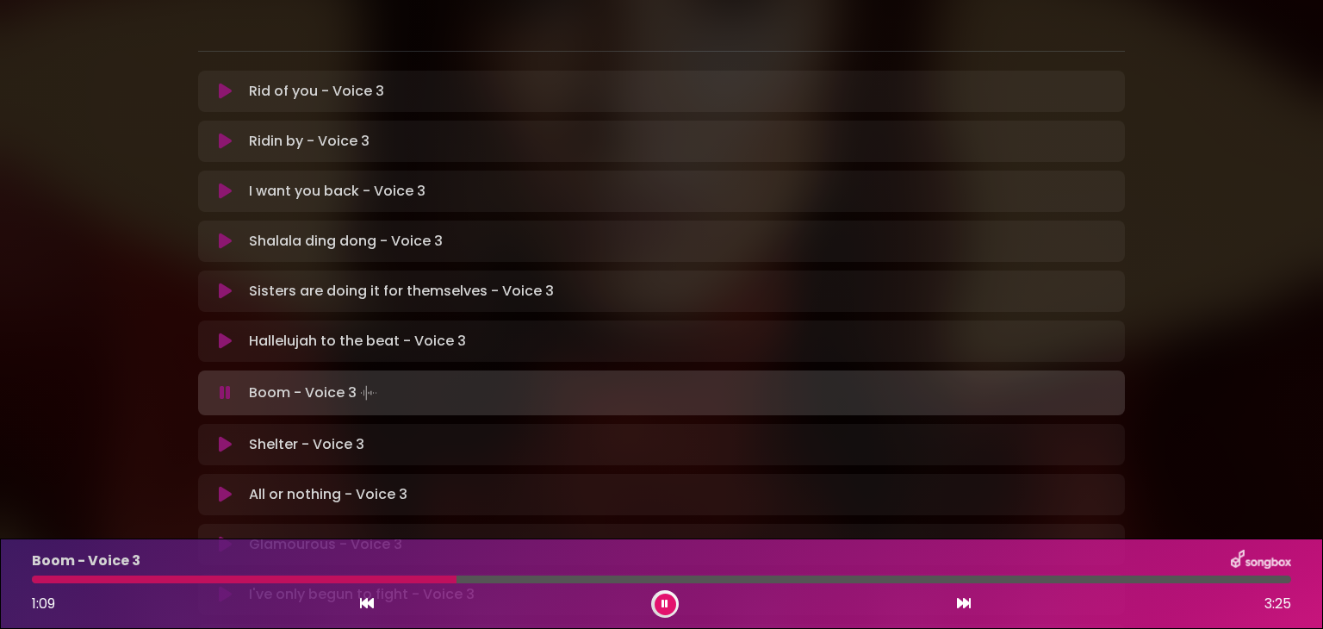
click at [663, 608] on icon at bounding box center [664, 604] width 7 height 10
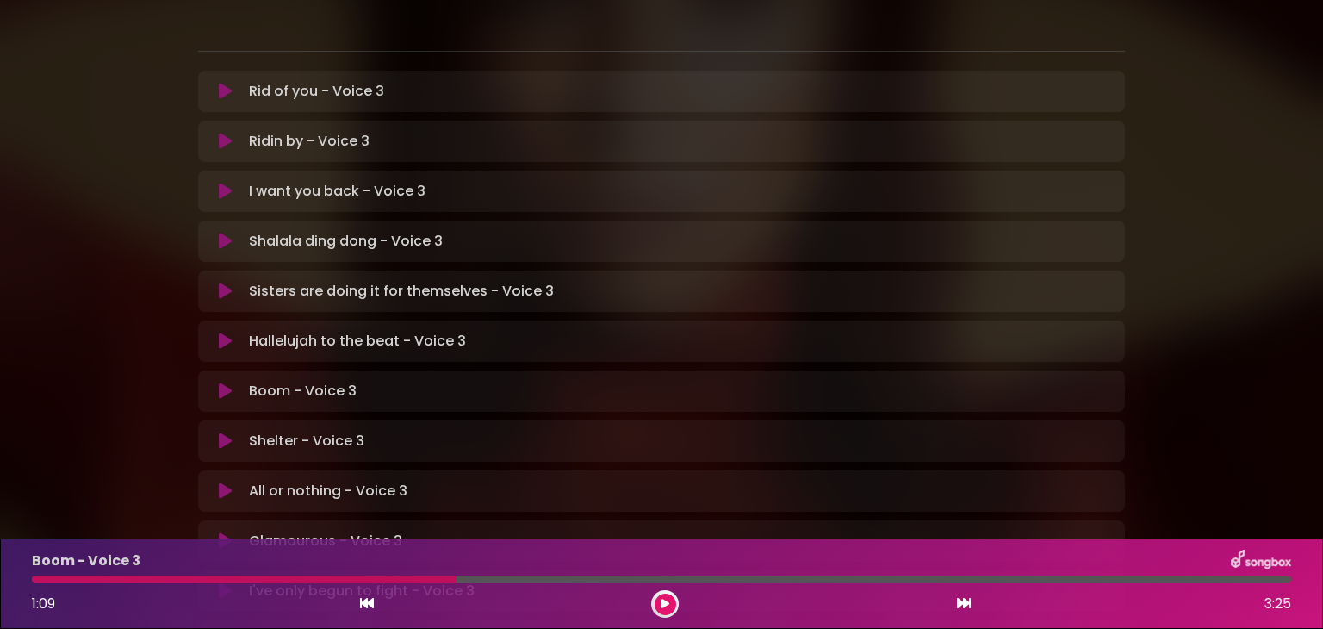
click at [234, 579] on div at bounding box center [244, 579] width 425 height 8
click at [658, 604] on button at bounding box center [666, 604] width 22 height 22
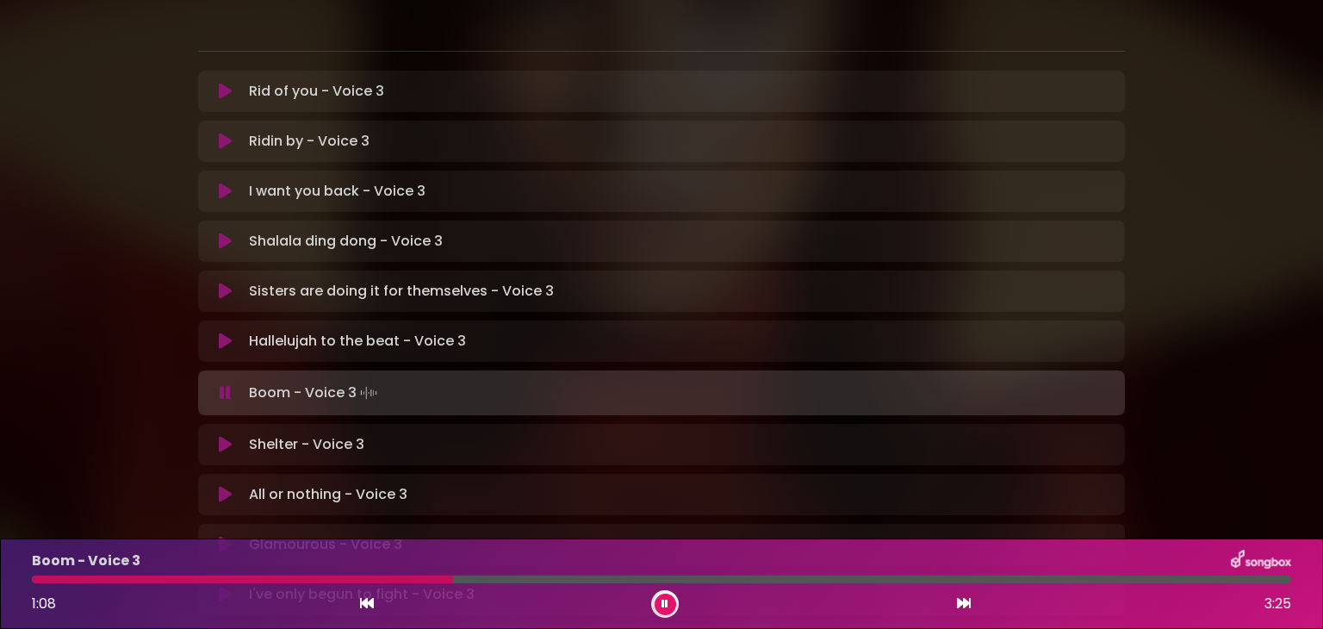
click at [655, 607] on button at bounding box center [666, 604] width 22 height 22
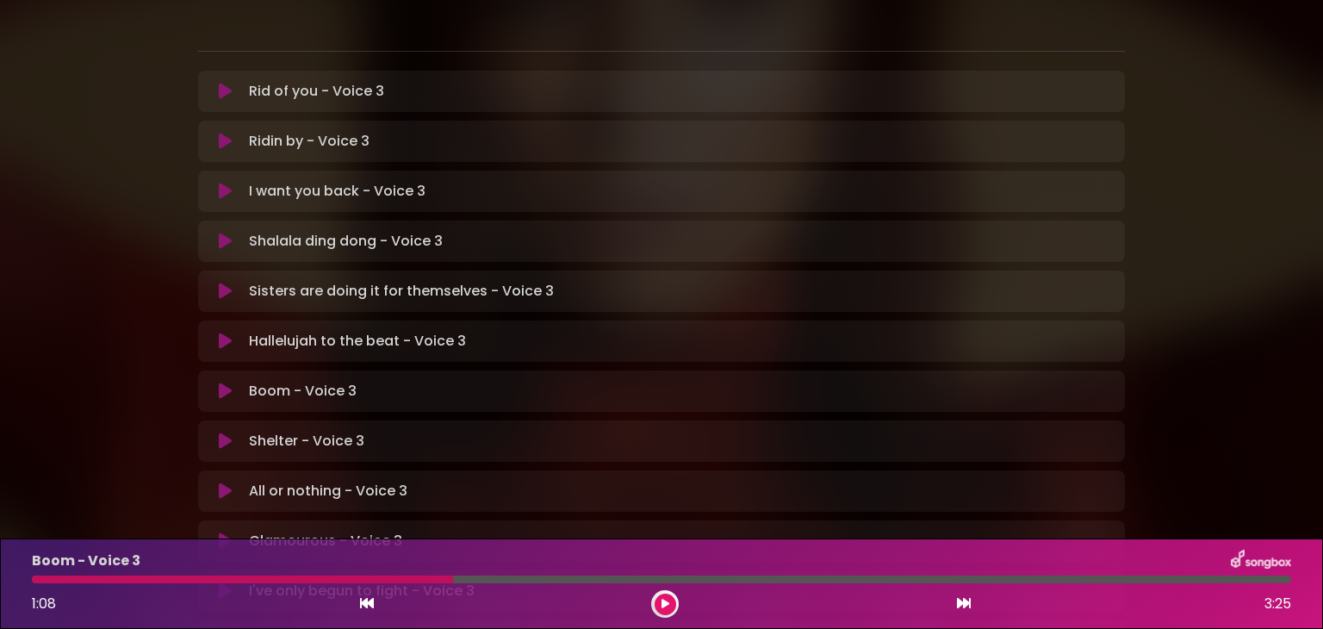
click at [265, 577] on div at bounding box center [242, 579] width 421 height 8
click at [659, 603] on button at bounding box center [666, 604] width 22 height 22
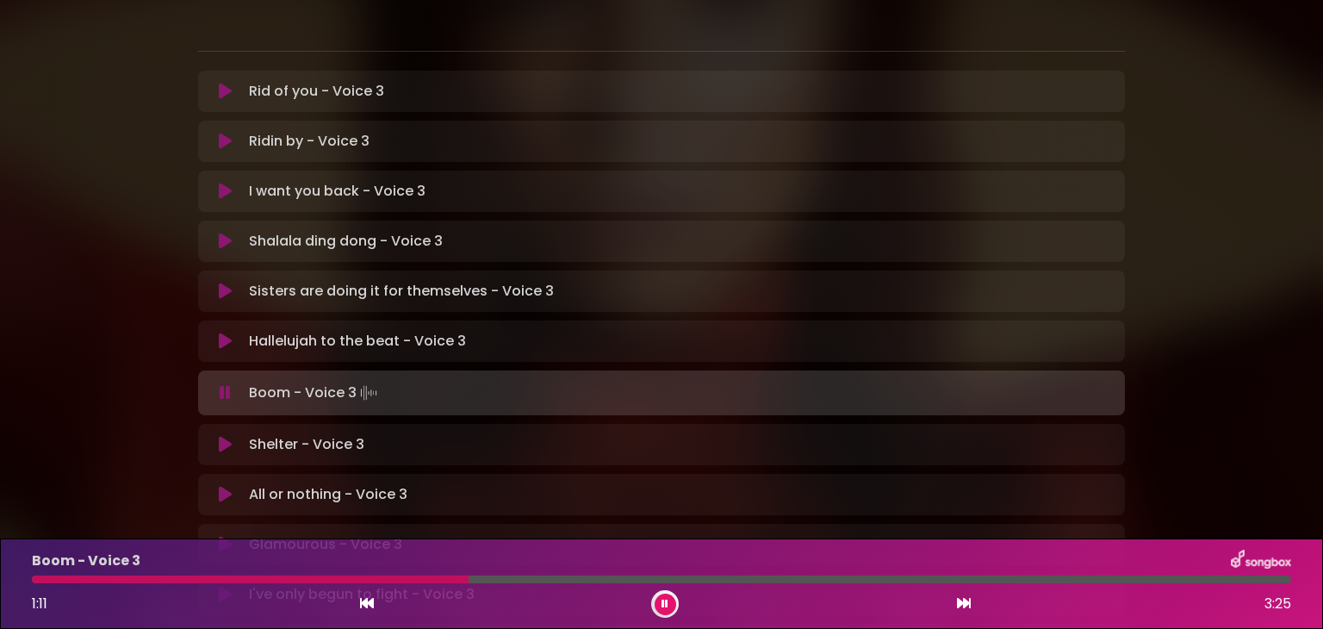
click at [661, 600] on icon at bounding box center [665, 604] width 8 height 10
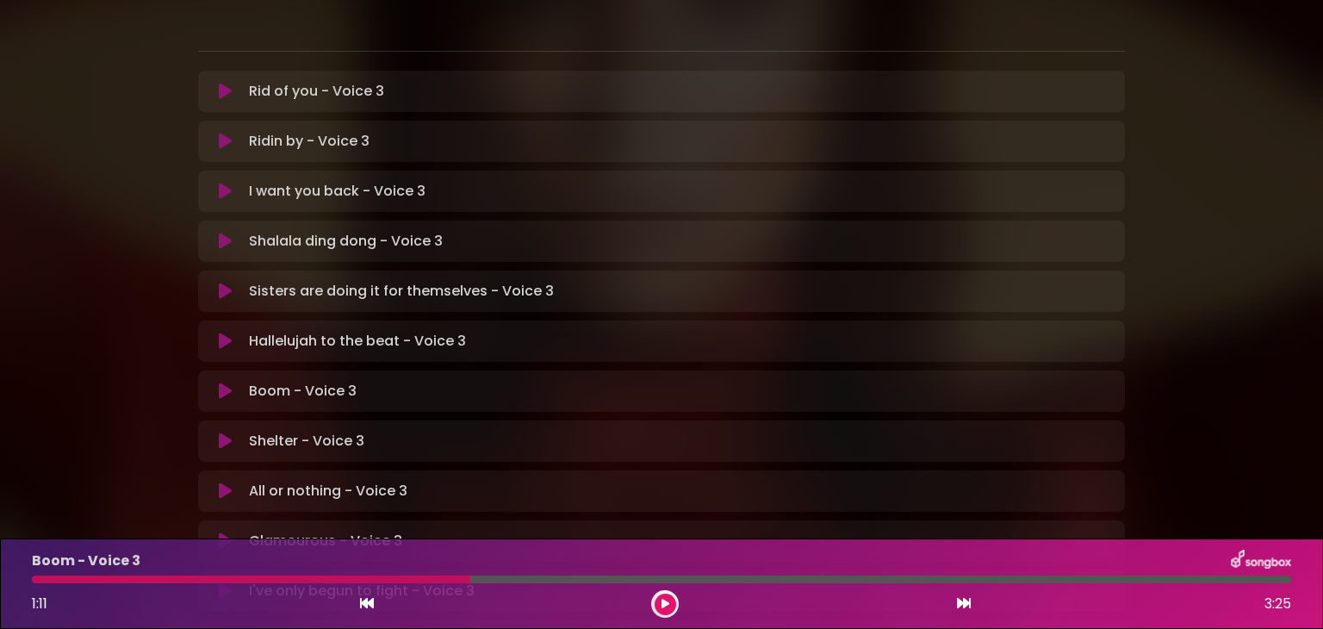
click at [661, 600] on icon at bounding box center [665, 604] width 9 height 10
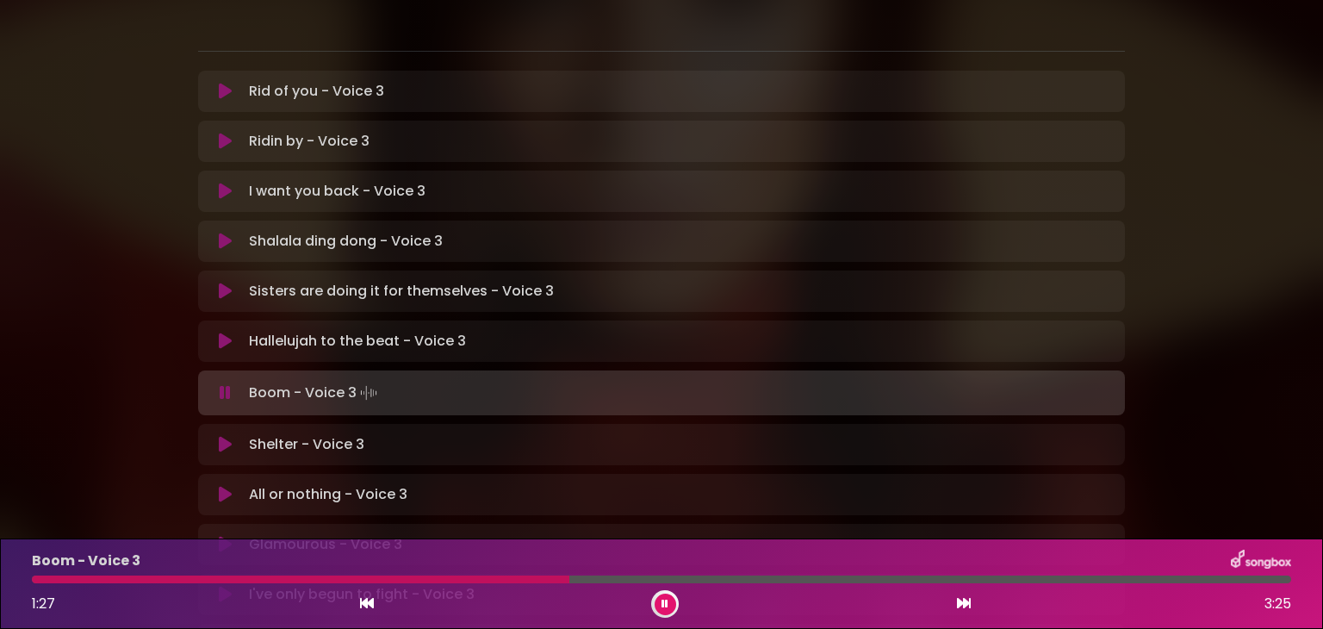
click at [661, 600] on icon at bounding box center [664, 604] width 7 height 10
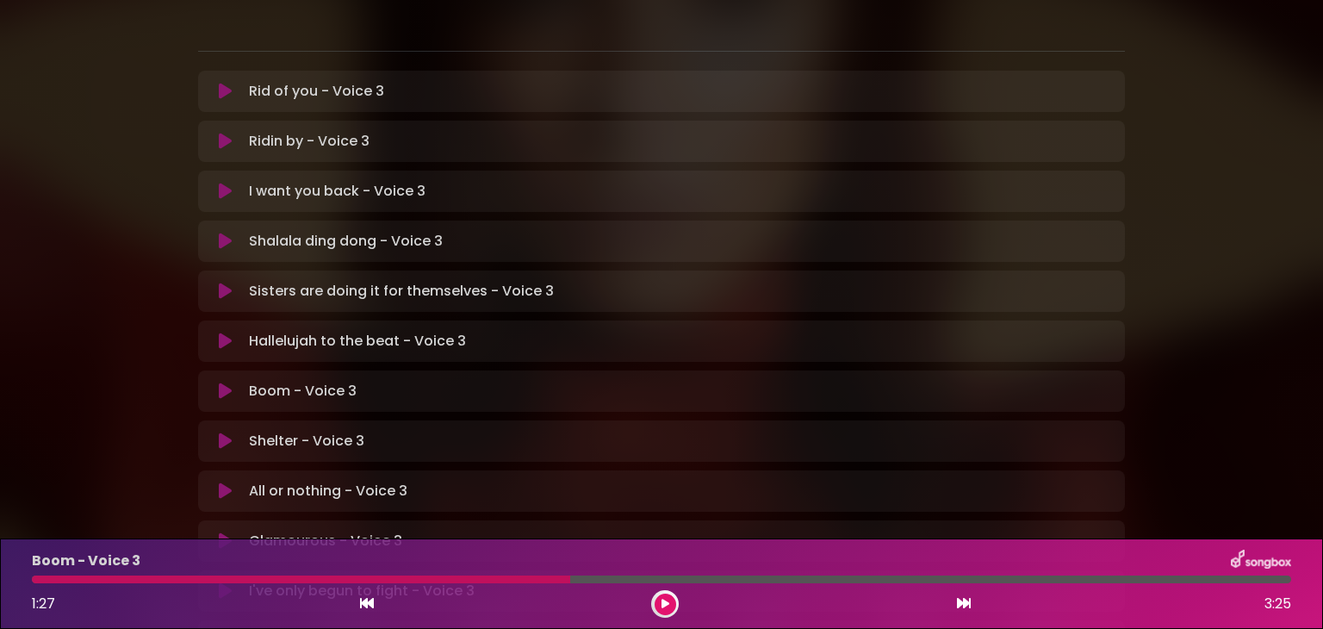
click at [661, 600] on icon at bounding box center [664, 604] width 9 height 12
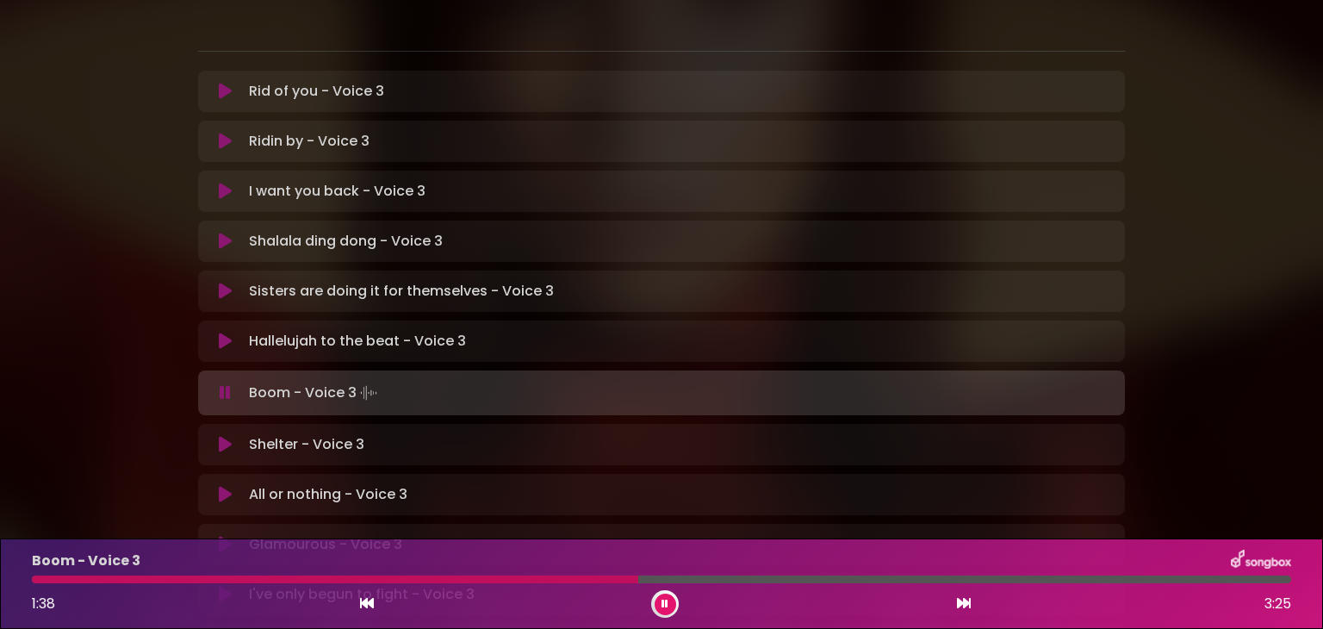
click at [661, 600] on icon at bounding box center [664, 604] width 9 height 12
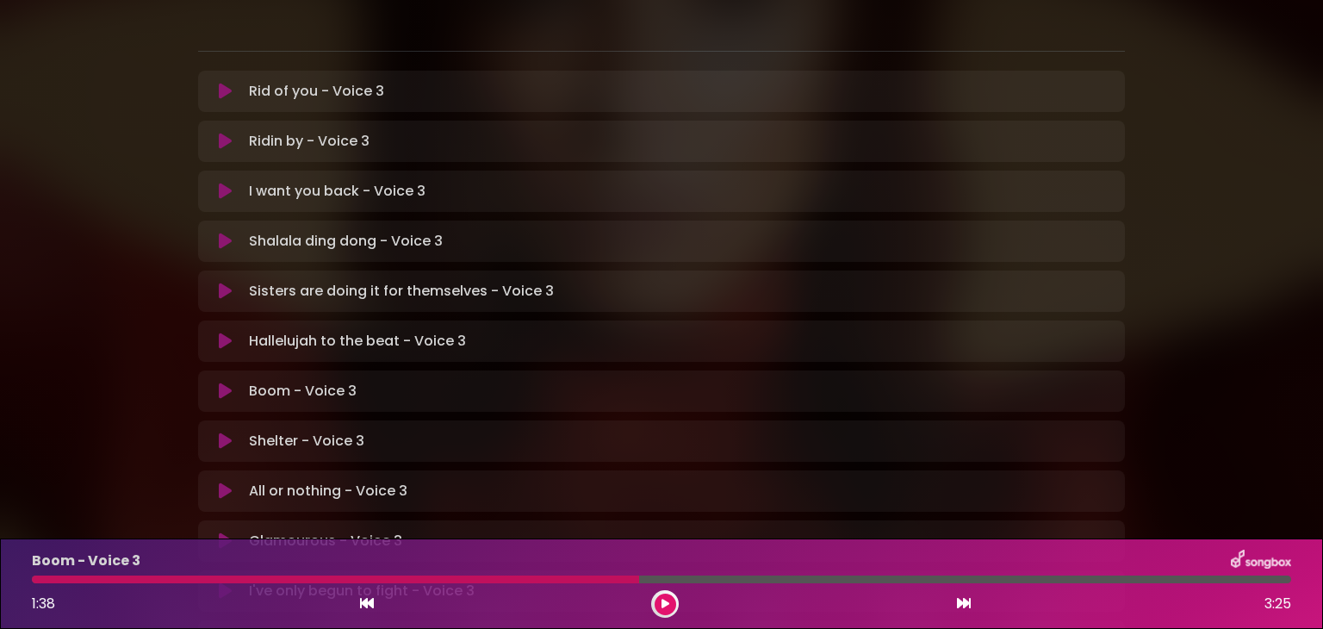
click at [661, 600] on icon at bounding box center [665, 603] width 9 height 11
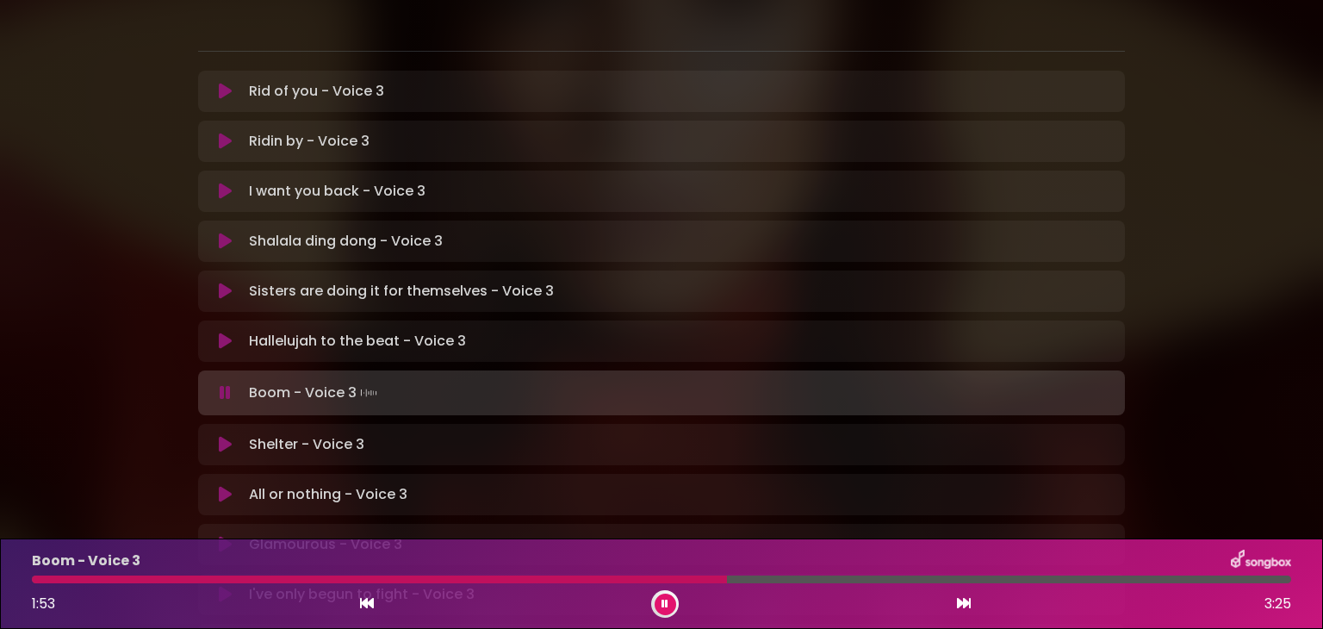
click at [661, 600] on icon at bounding box center [665, 603] width 9 height 11
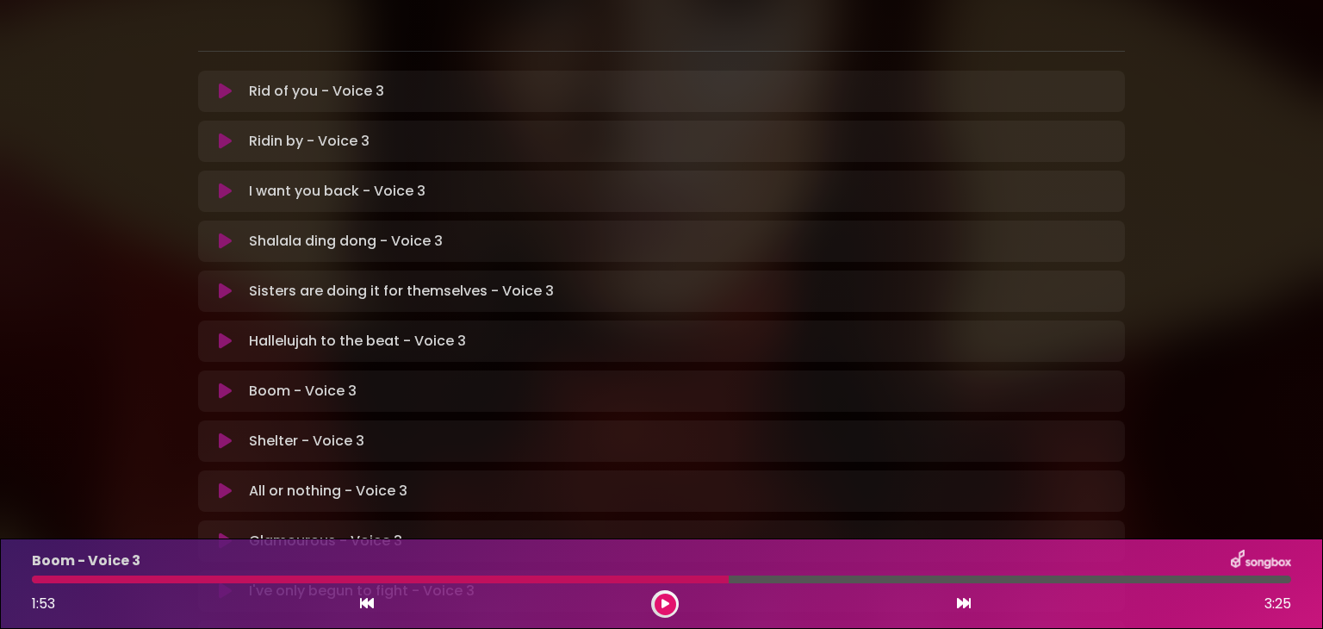
click at [661, 600] on icon at bounding box center [664, 604] width 9 height 12
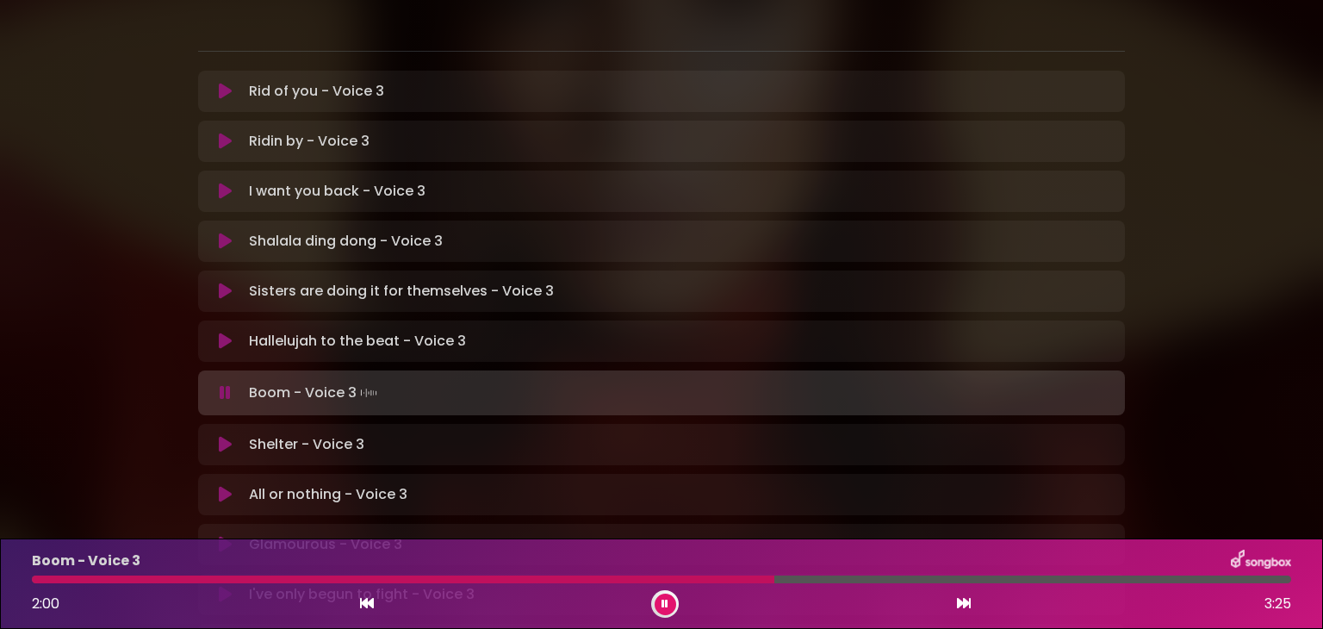
click at [661, 600] on icon at bounding box center [665, 603] width 9 height 11
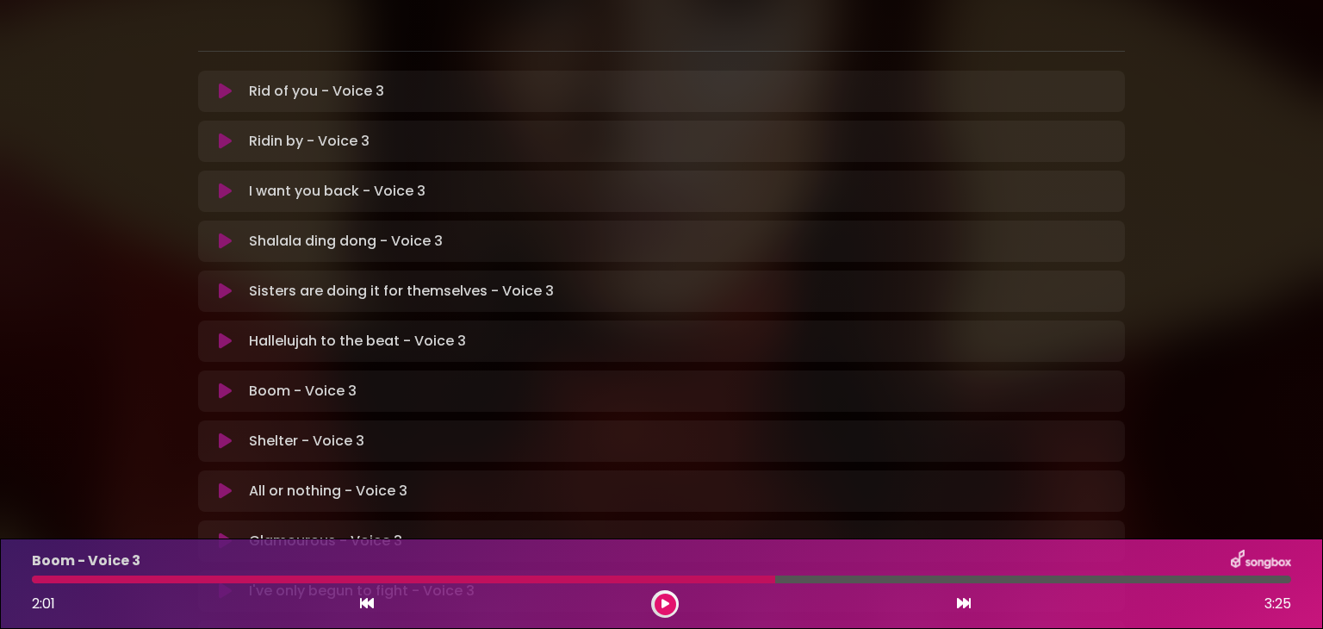
click at [613, 573] on div "Boom - Voice 3 2:01 3:25" at bounding box center [662, 583] width 1280 height 68
click at [667, 599] on icon at bounding box center [665, 604] width 9 height 10
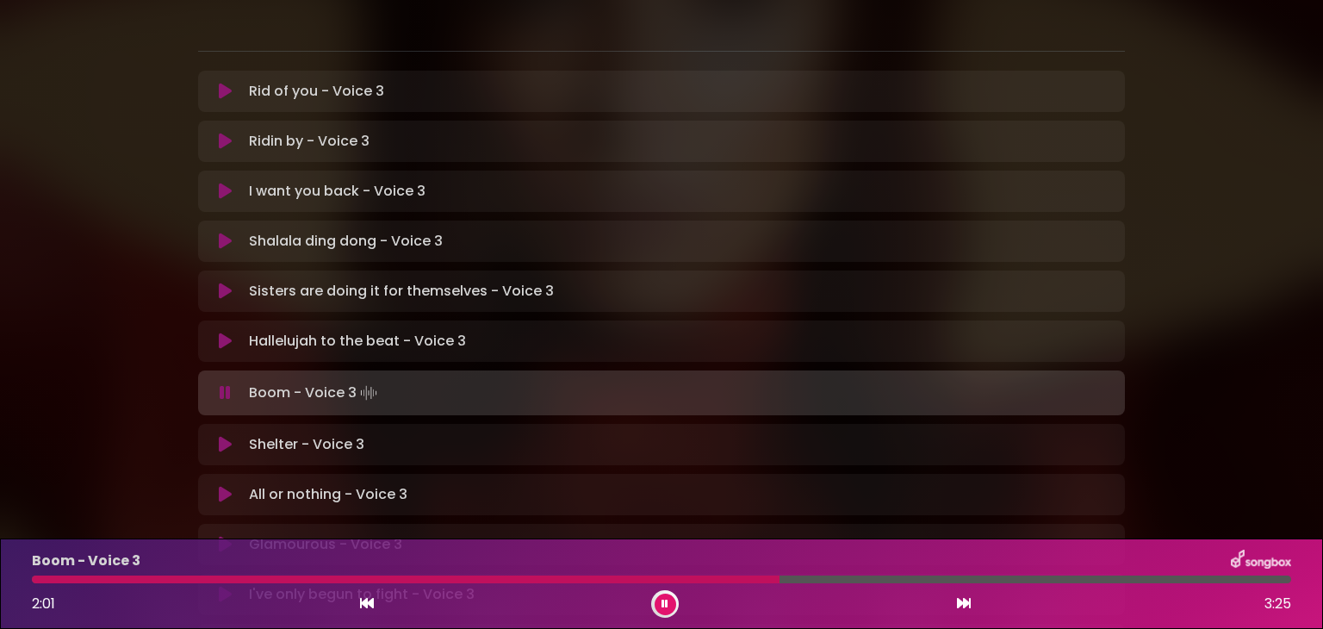
click at [577, 580] on div at bounding box center [406, 579] width 748 height 8
click at [668, 602] on button at bounding box center [666, 604] width 22 height 22
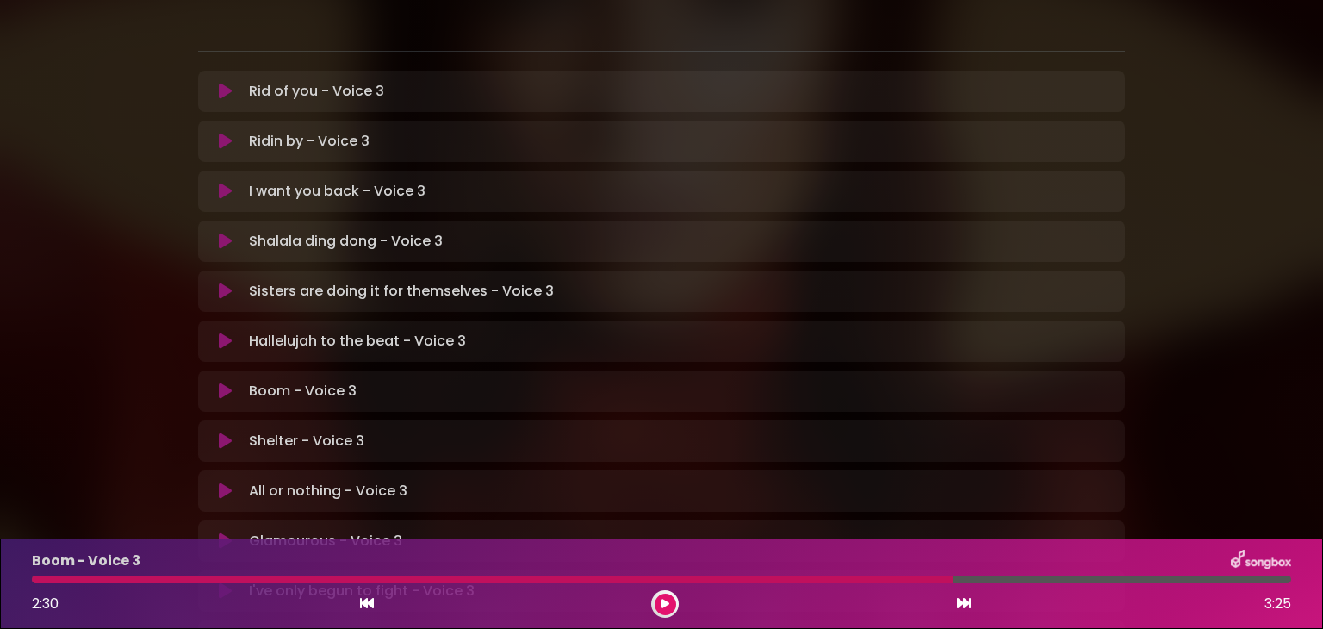
click at [37, 580] on div at bounding box center [492, 579] width 921 height 8
click at [658, 610] on button at bounding box center [666, 604] width 22 height 22
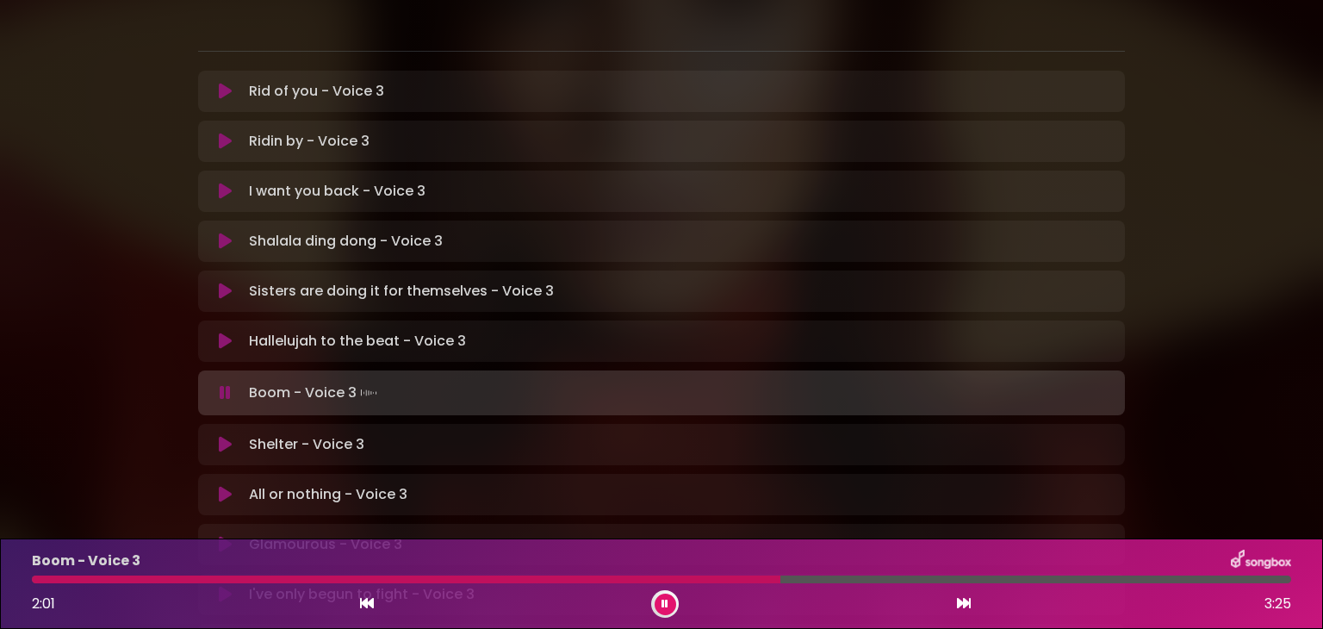
click at [91, 557] on p "Boom - Voice 3" at bounding box center [86, 560] width 109 height 21
click at [665, 602] on icon at bounding box center [665, 604] width 8 height 11
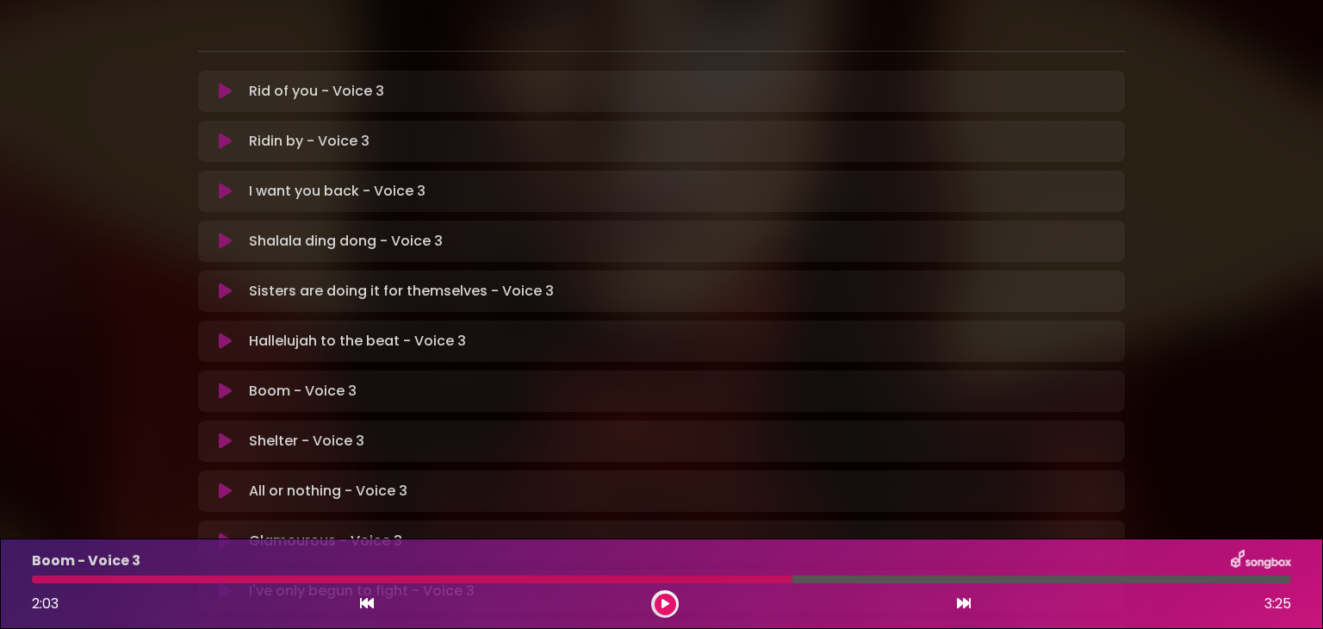
click at [34, 577] on div at bounding box center [412, 579] width 760 height 8
click at [655, 600] on button at bounding box center [666, 604] width 22 height 22
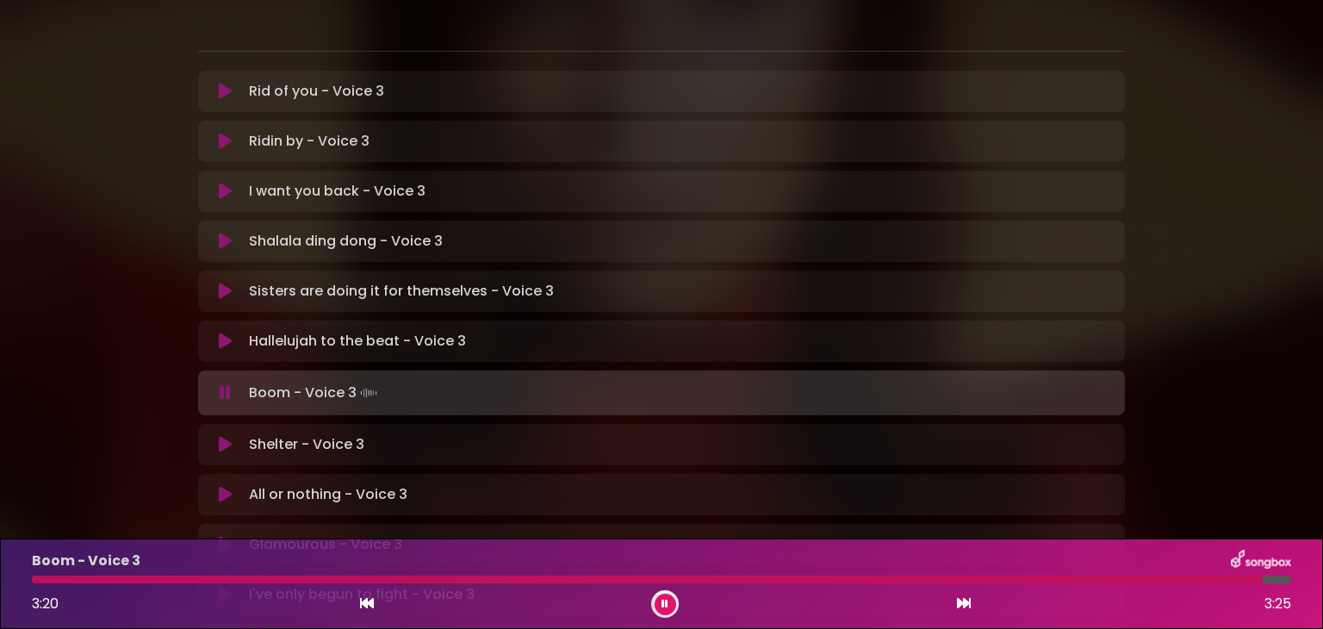
click at [226, 436] on icon at bounding box center [225, 444] width 13 height 17
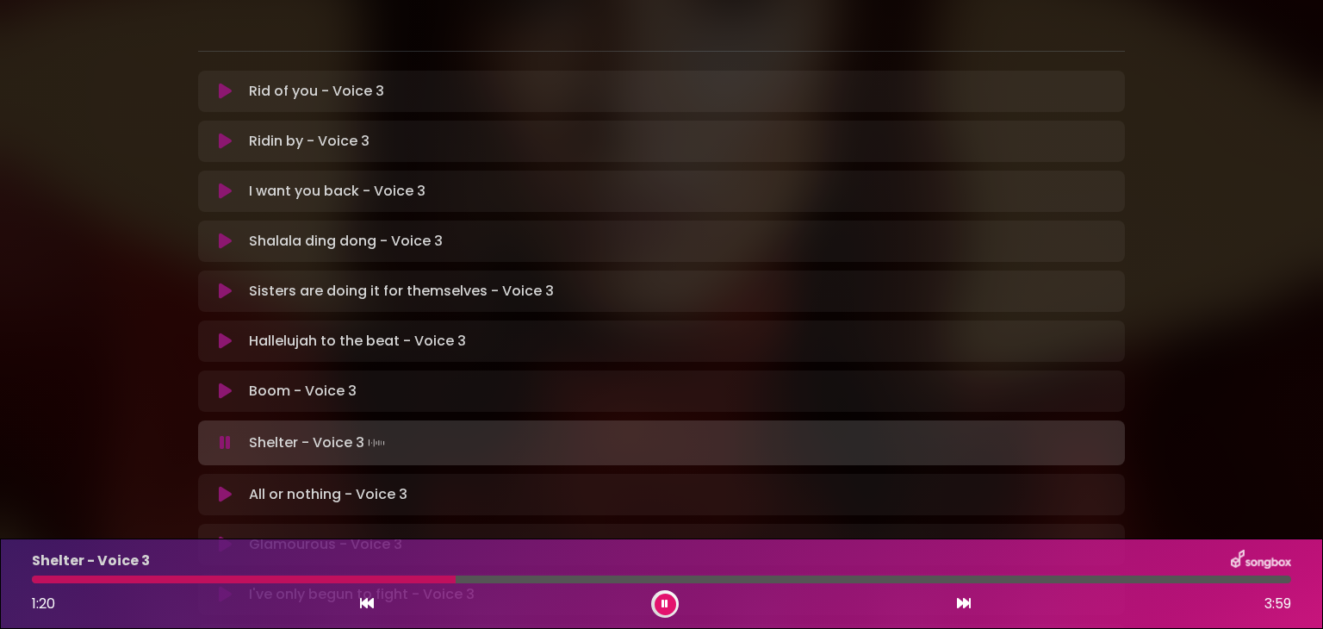
click at [358, 580] on div at bounding box center [244, 579] width 424 height 8
click at [362, 580] on div at bounding box center [279, 579] width 494 height 8
click at [362, 580] on div at bounding box center [283, 579] width 502 height 8
click at [579, 578] on div at bounding box center [361, 579] width 658 height 8
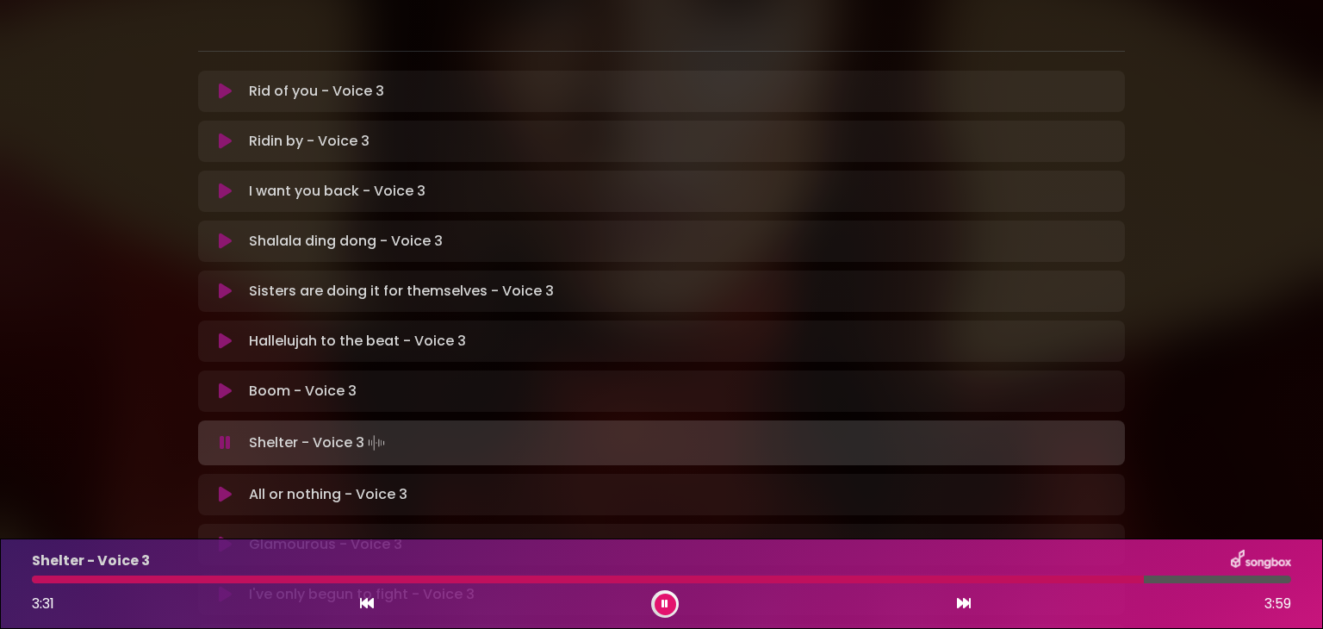
click at [579, 578] on div at bounding box center [588, 579] width 1112 height 8
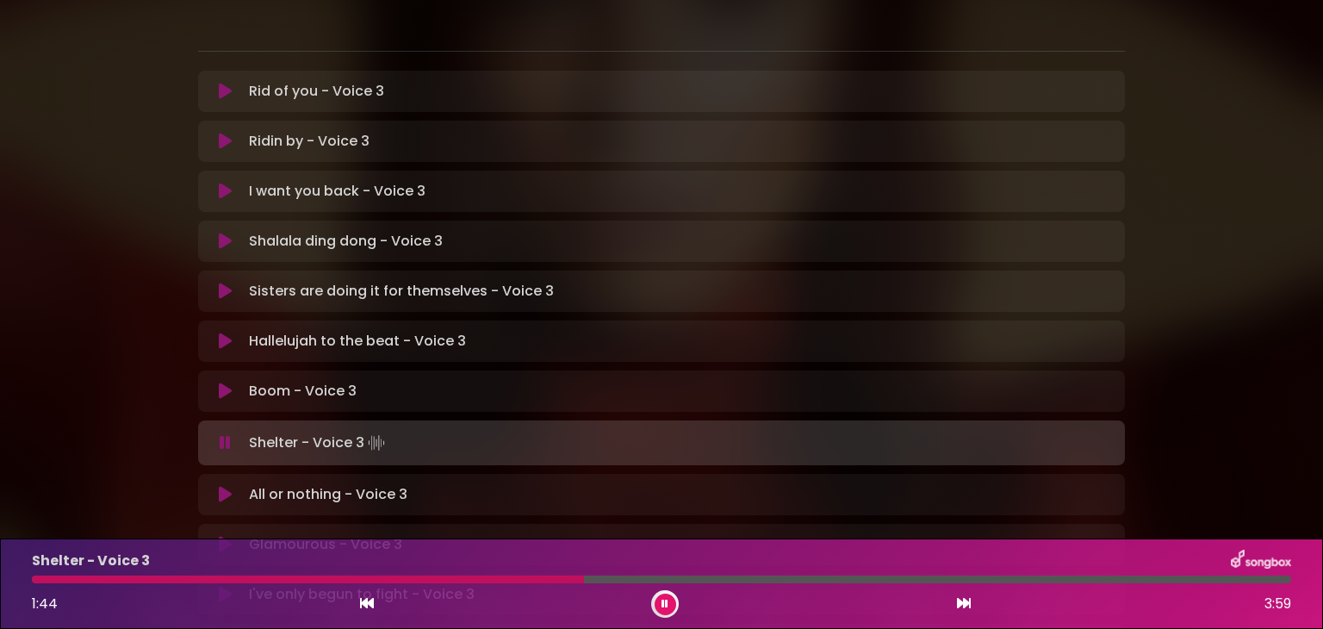
click at [831, 575] on div at bounding box center [661, 579] width 1259 height 8
click at [947, 576] on div at bounding box center [661, 579] width 1259 height 8
click at [971, 578] on div at bounding box center [661, 579] width 1259 height 8
click at [996, 578] on div at bounding box center [661, 579] width 1259 height 8
click at [1020, 580] on div at bounding box center [661, 579] width 1259 height 8
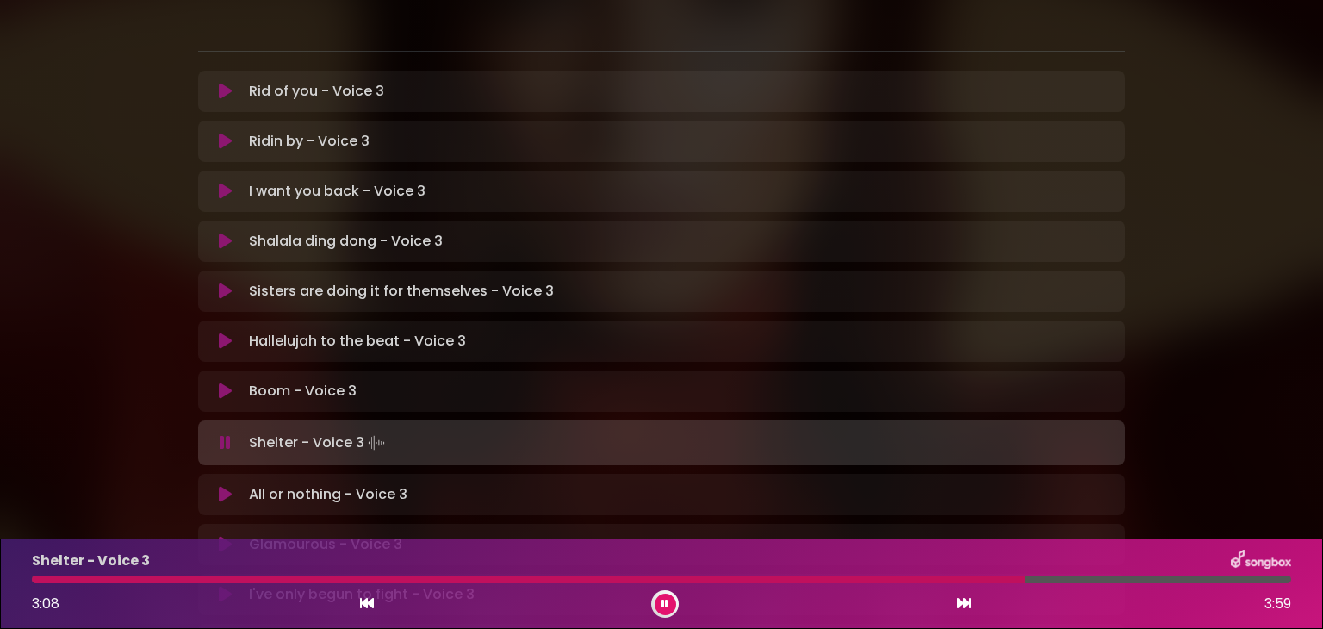
click at [1044, 580] on div at bounding box center [661, 579] width 1259 height 8
click at [227, 486] on icon at bounding box center [225, 494] width 13 height 17
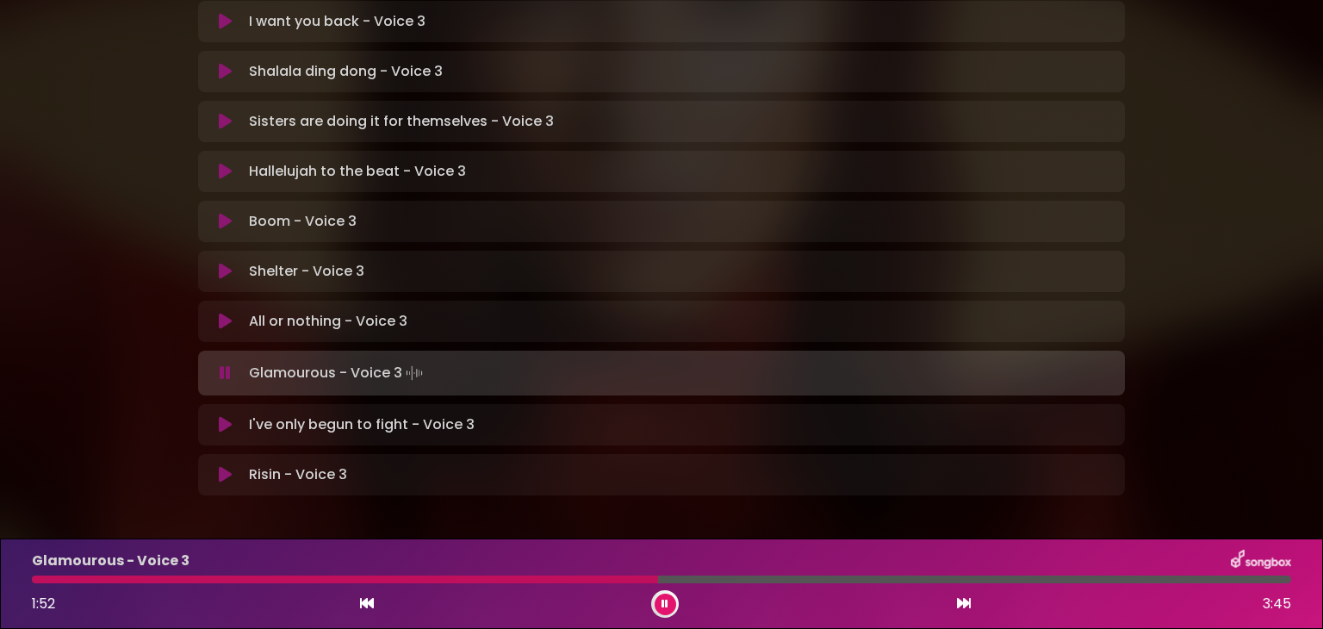
scroll to position [517, 0]
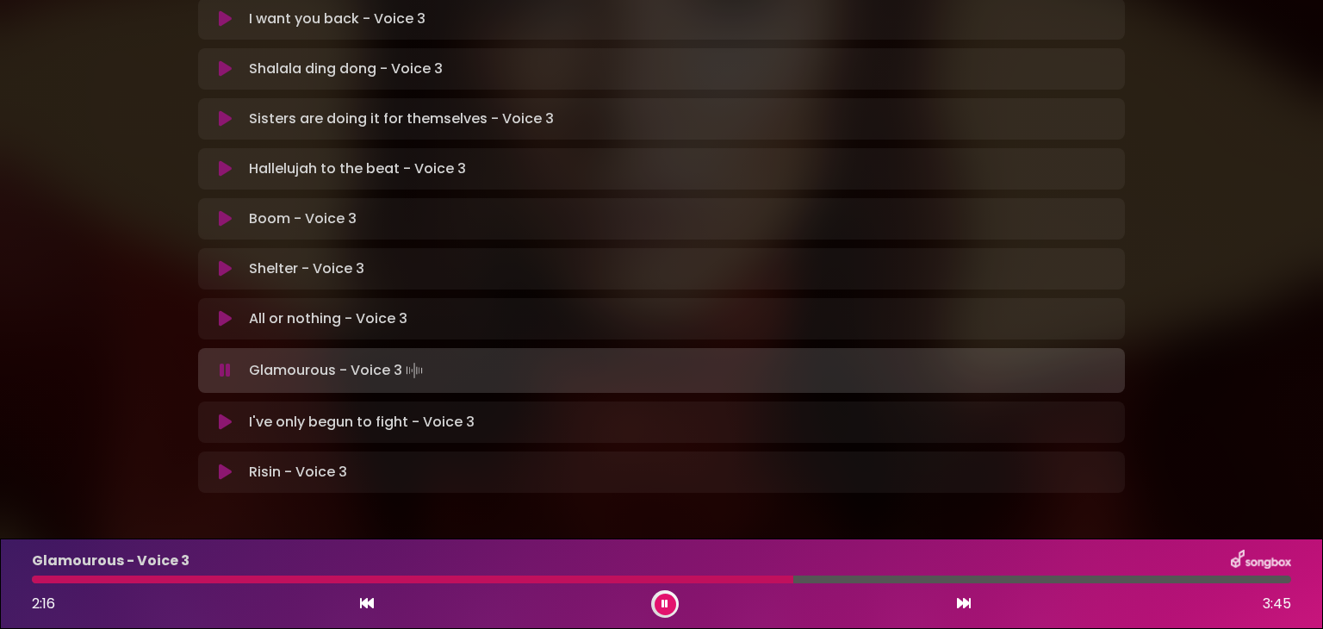
click at [669, 576] on div at bounding box center [412, 579] width 761 height 8
click at [669, 576] on div at bounding box center [410, 579] width 756 height 8
click at [728, 576] on div at bounding box center [661, 579] width 1259 height 8
click at [725, 576] on div at bounding box center [410, 579] width 756 height 8
click at [725, 576] on div at bounding box center [409, 579] width 755 height 8
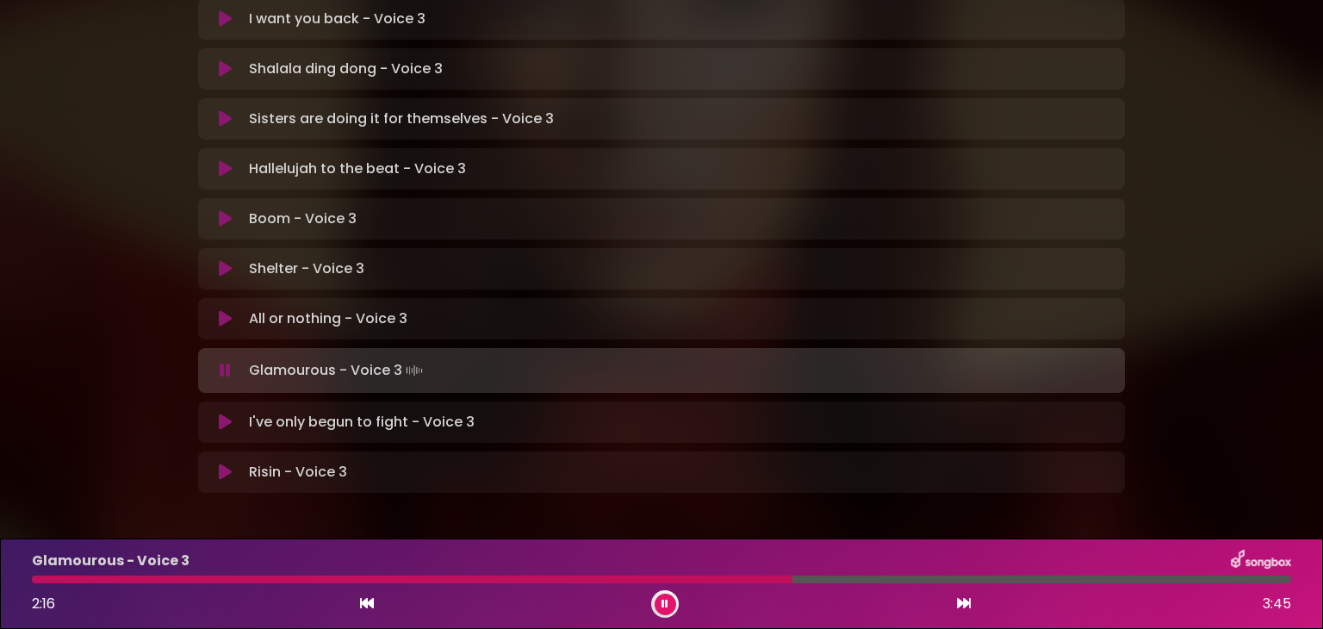
click at [725, 576] on div at bounding box center [412, 579] width 760 height 8
click at [725, 578] on div at bounding box center [439, 579] width 814 height 8
click at [669, 607] on button at bounding box center [666, 604] width 22 height 22
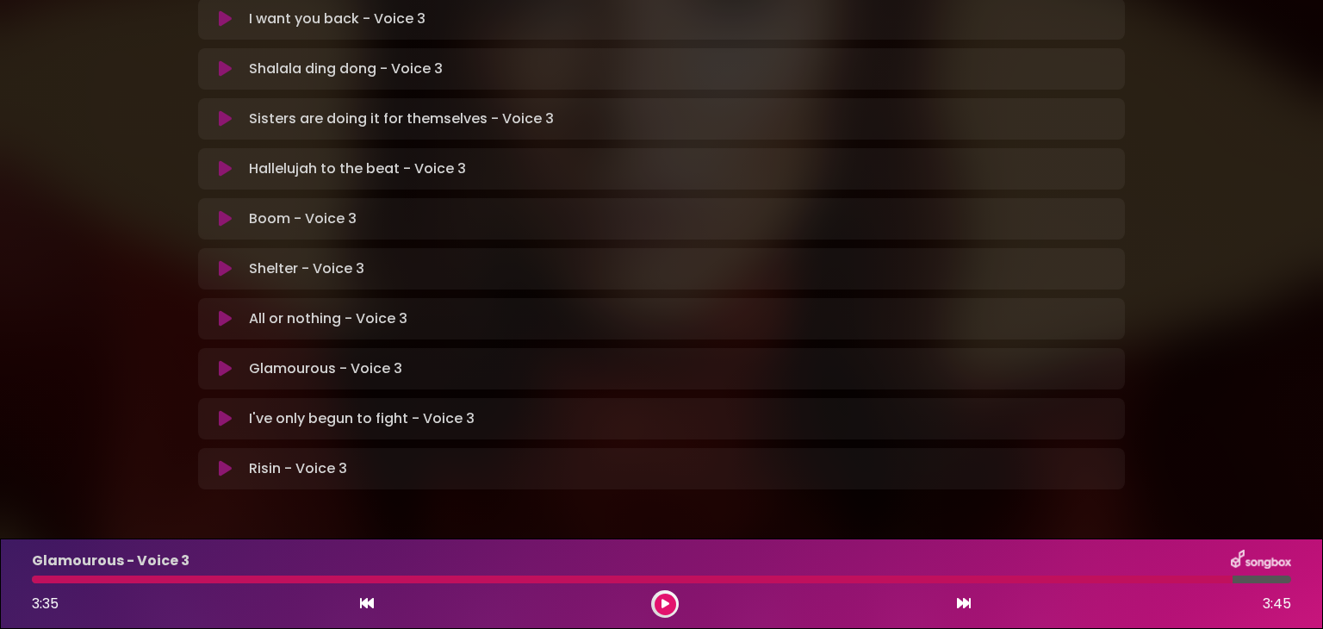
scroll to position [513, 0]
